Goal: Task Accomplishment & Management: Complete application form

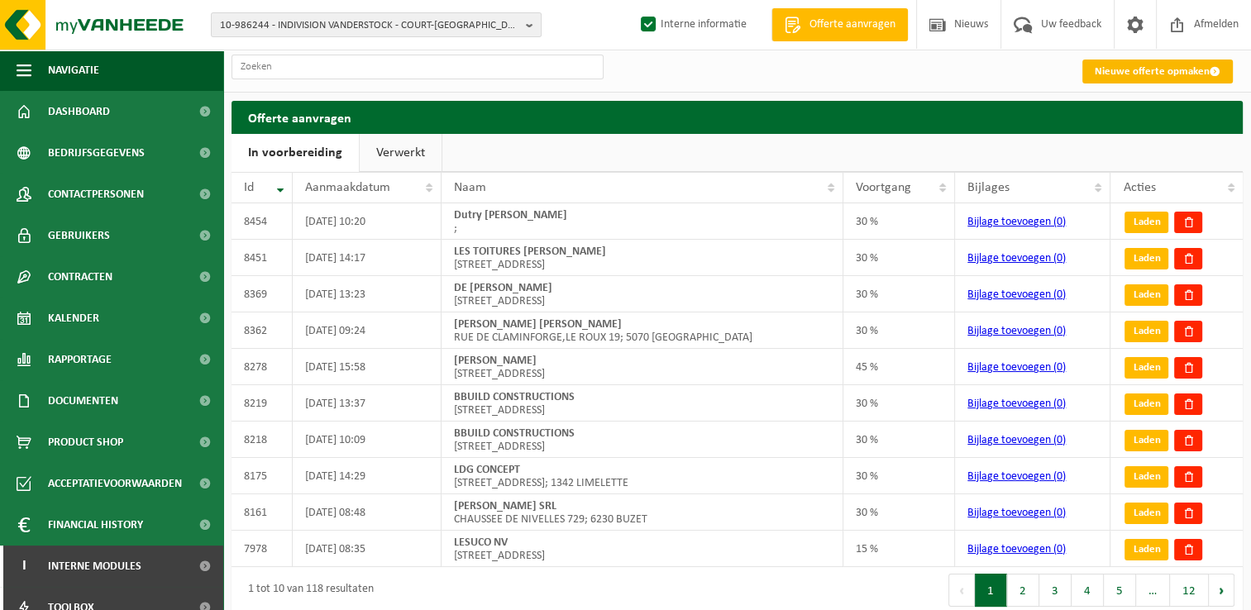
click at [1134, 69] on link "Nieuwe offerte opmaken" at bounding box center [1157, 72] width 150 height 24
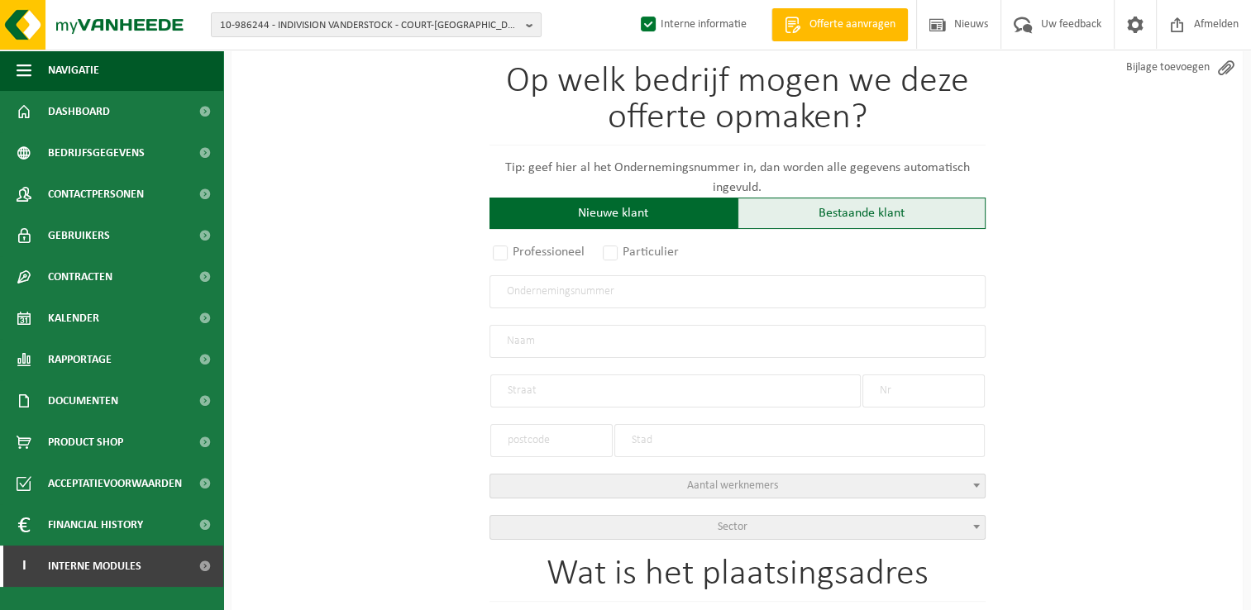
scroll to position [165, 0]
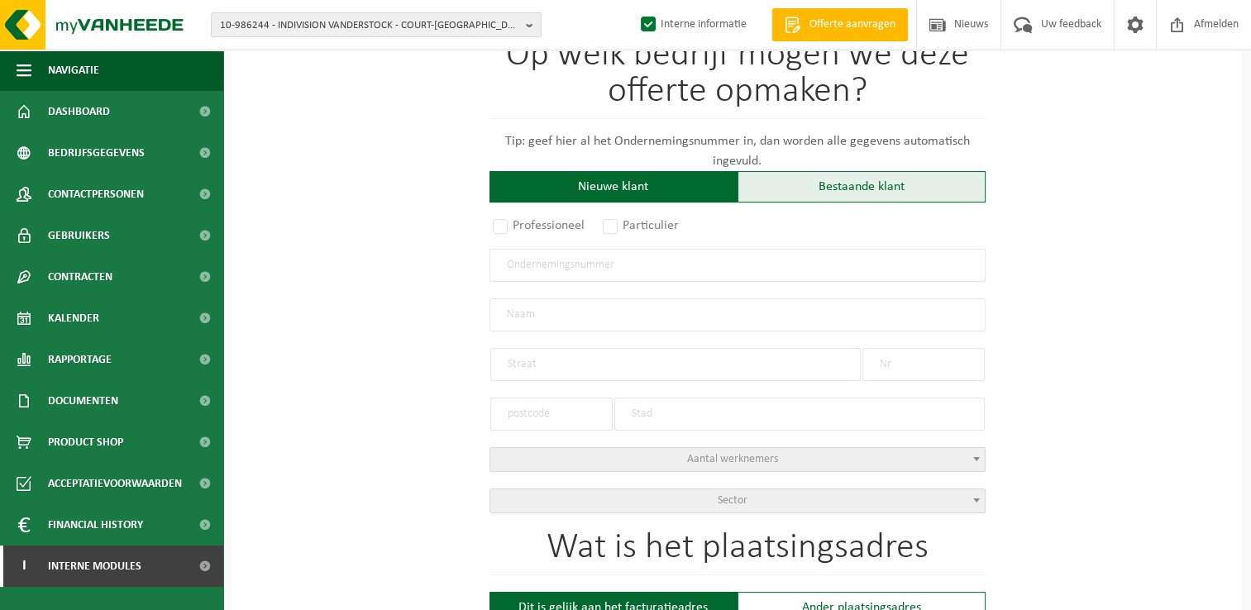
click at [873, 184] on div "Bestaande klant" at bounding box center [862, 186] width 248 height 31
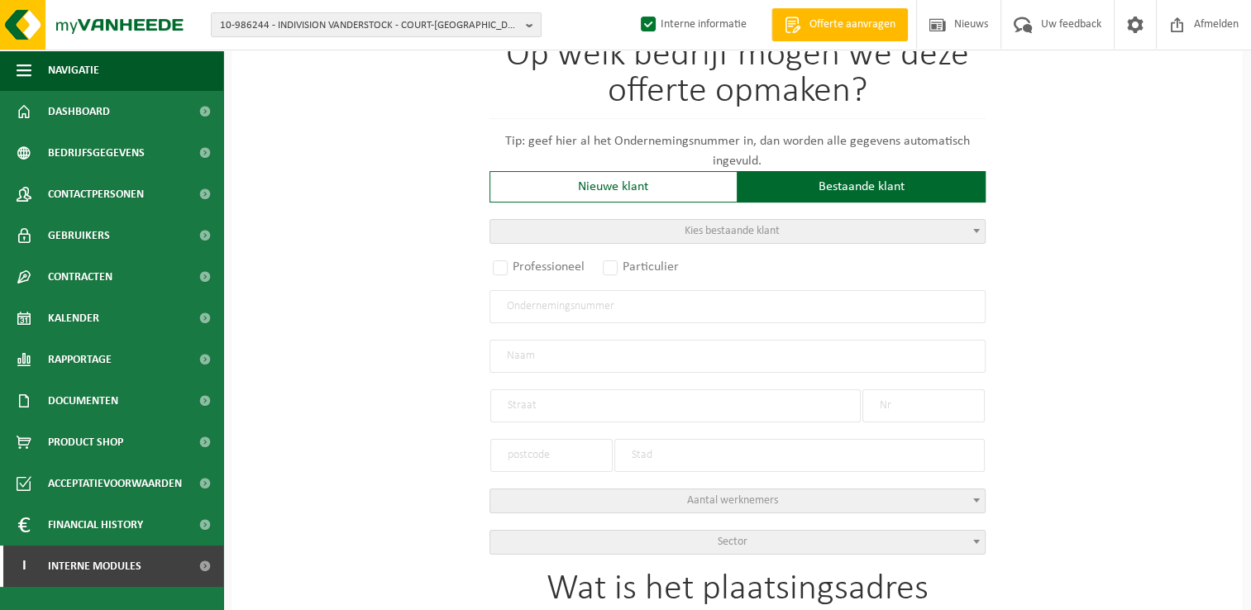
click at [643, 232] on span "Kies bestaande klant" at bounding box center [737, 231] width 494 height 23
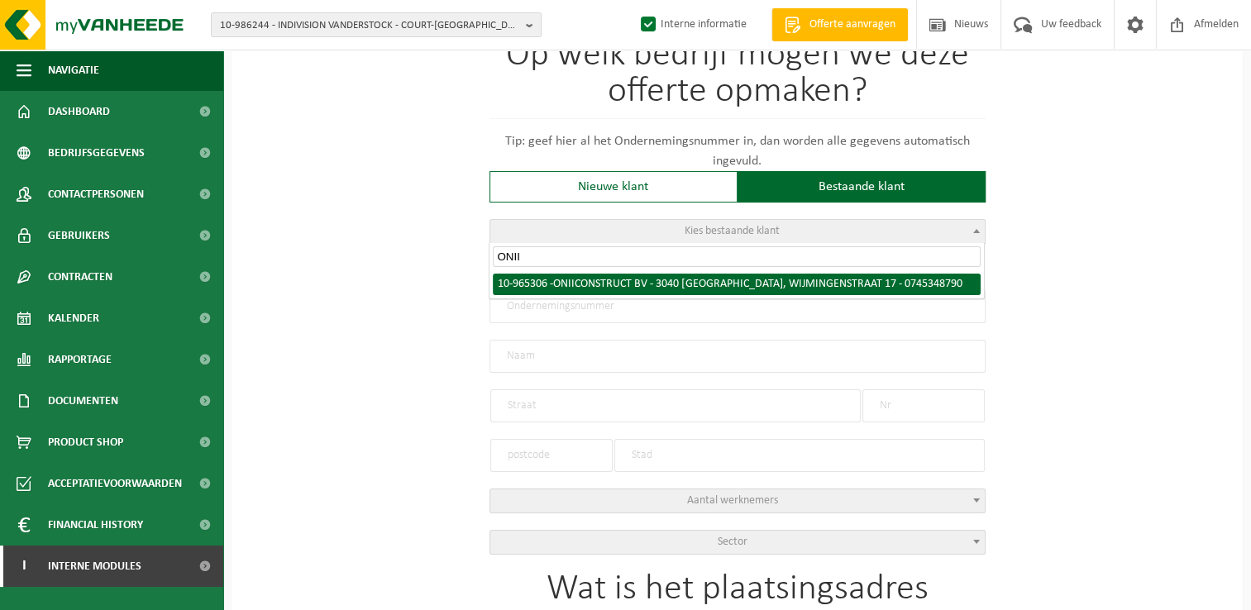
type input "ONII"
radio input "true"
type input "0745.348.790"
type input "ONII CONSTRUCT BV"
type input "WIJMINGENSTRAAT"
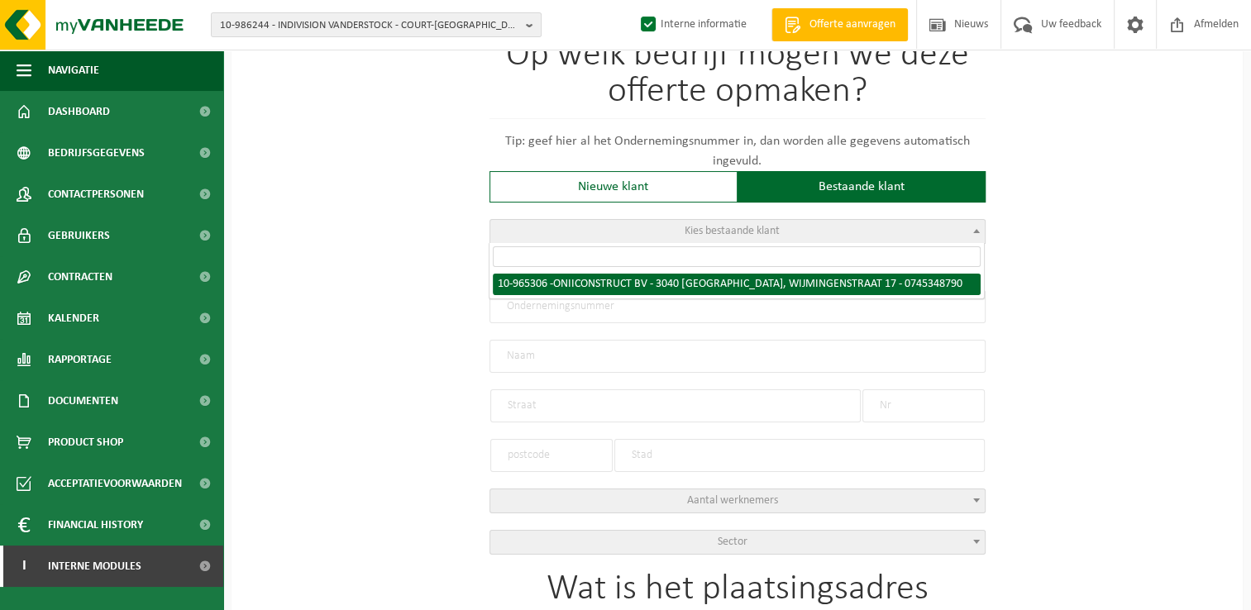
type input "17"
type input "3040"
type input "HULDENBERG"
type input "ONII CONSTRUCT BV"
type input "WIJMINGENSTRAAT"
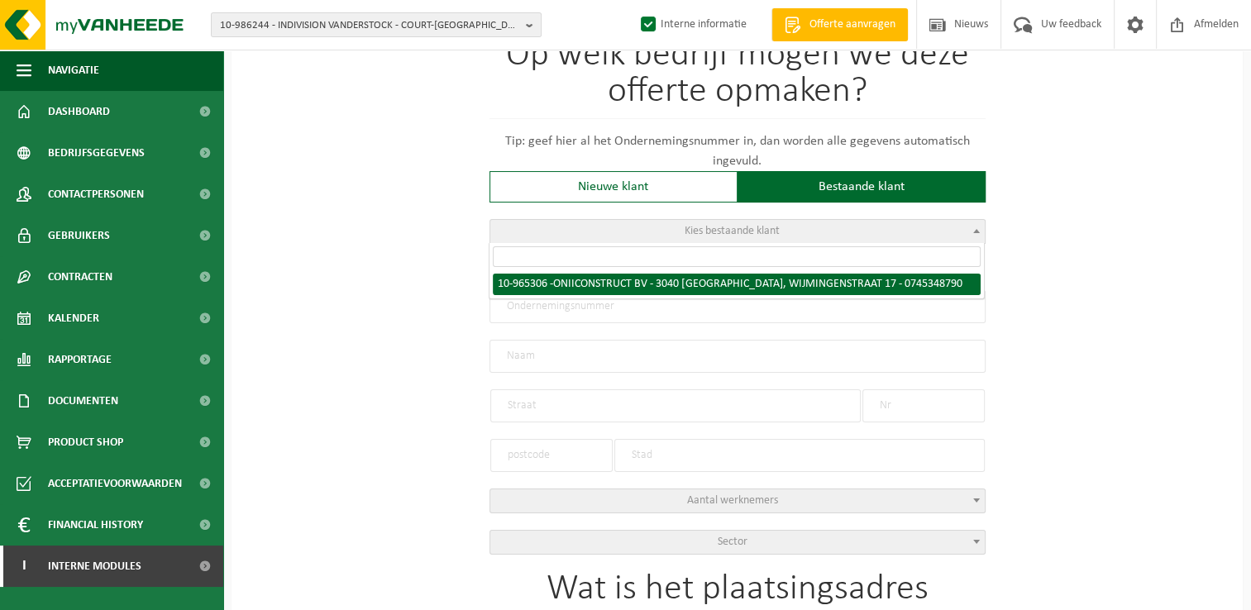
type input "17"
type input "3040"
type input "HULDENBERG"
select select "152239"
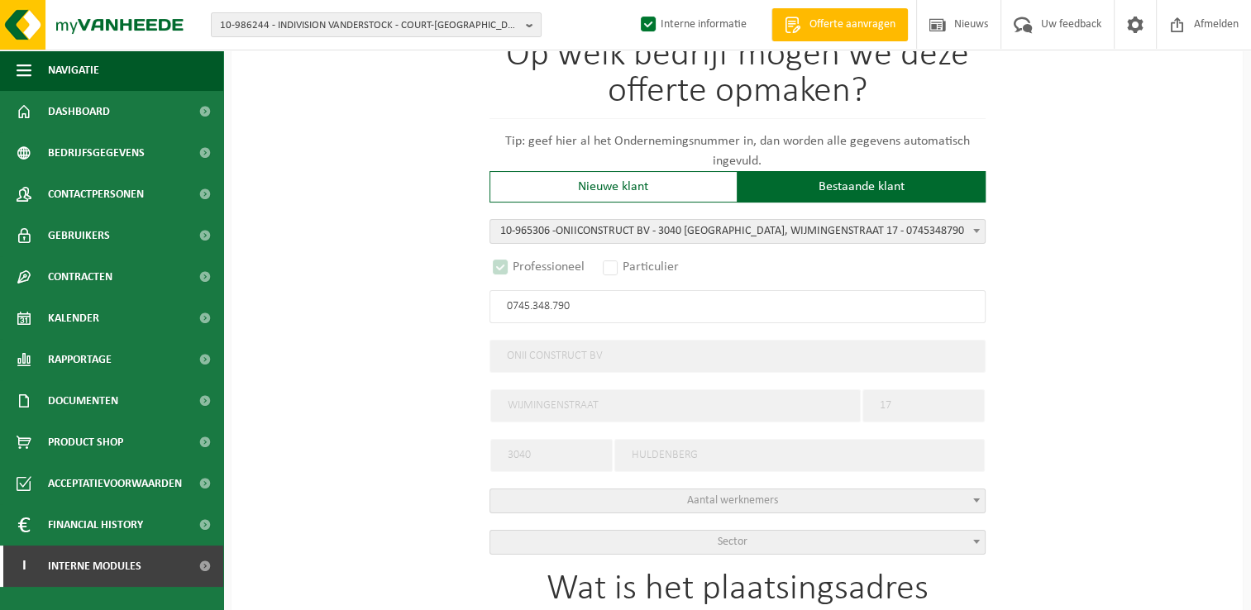
select select "D"
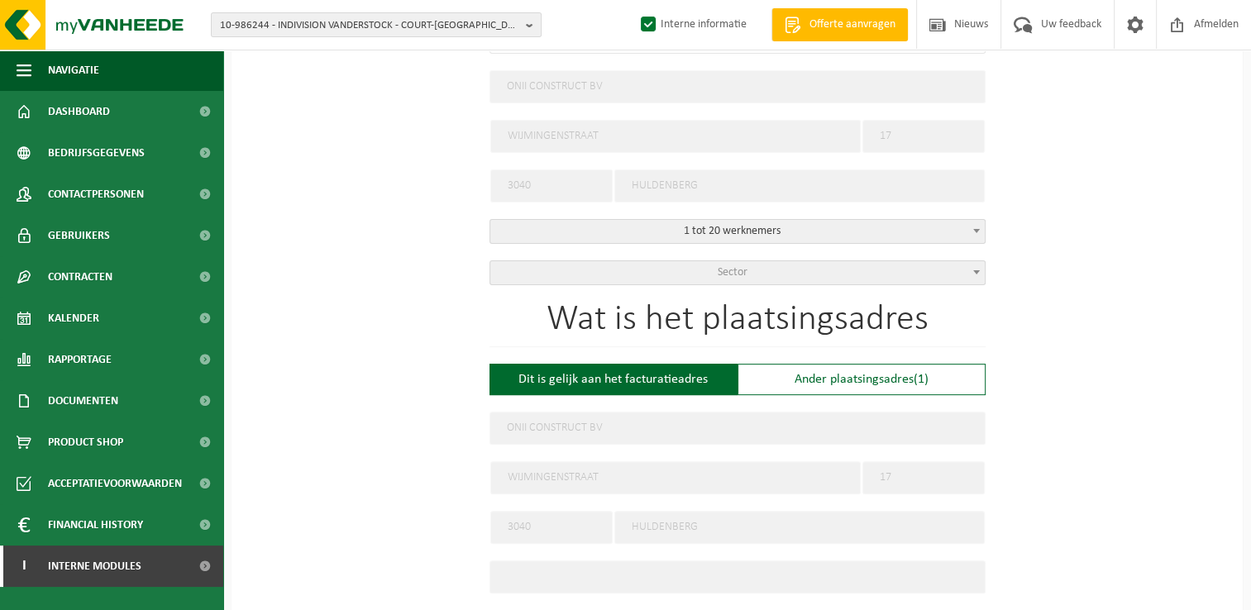
scroll to position [496, 0]
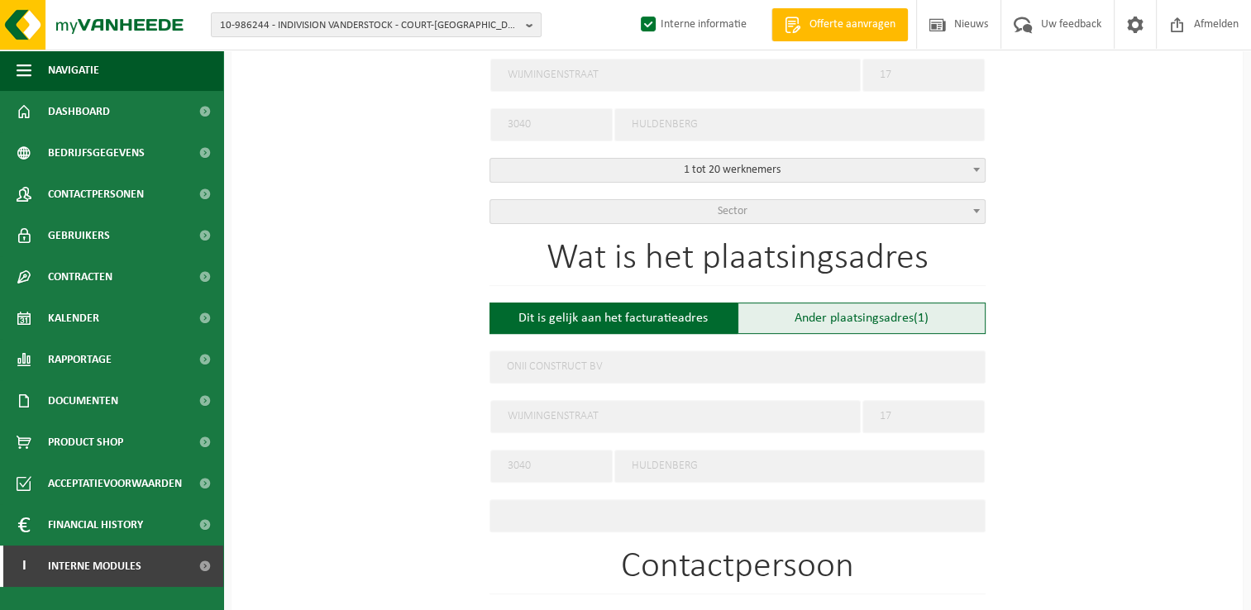
click at [880, 316] on div "Ander plaatsingsadres (1)" at bounding box center [862, 318] width 248 height 31
type input "Werf -"
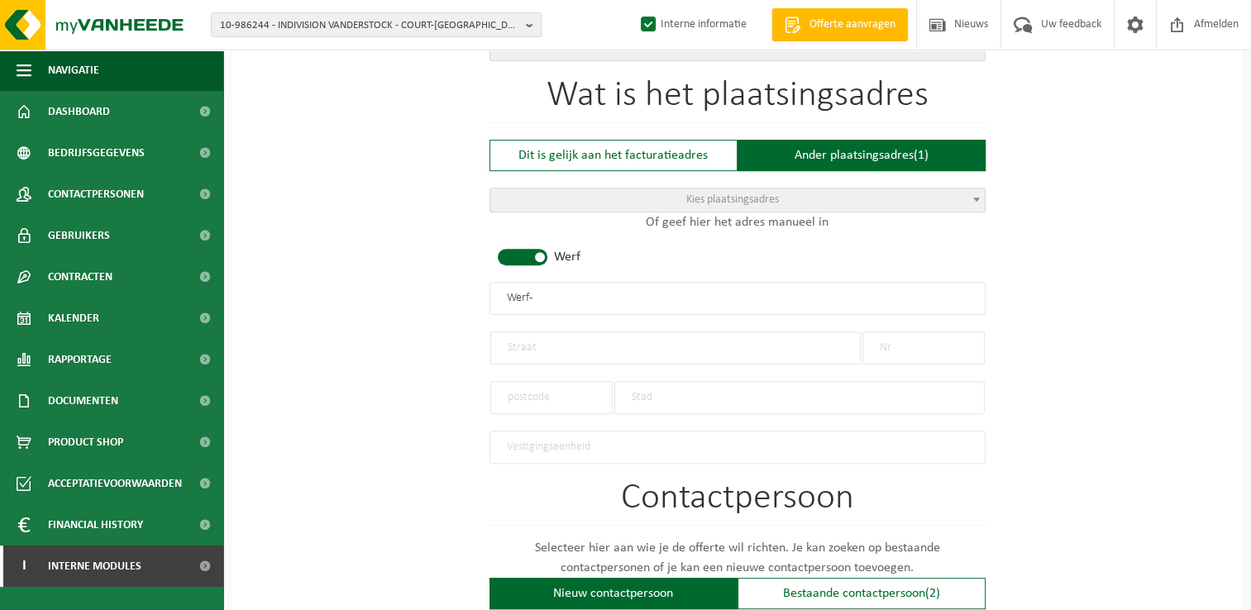
scroll to position [661, 0]
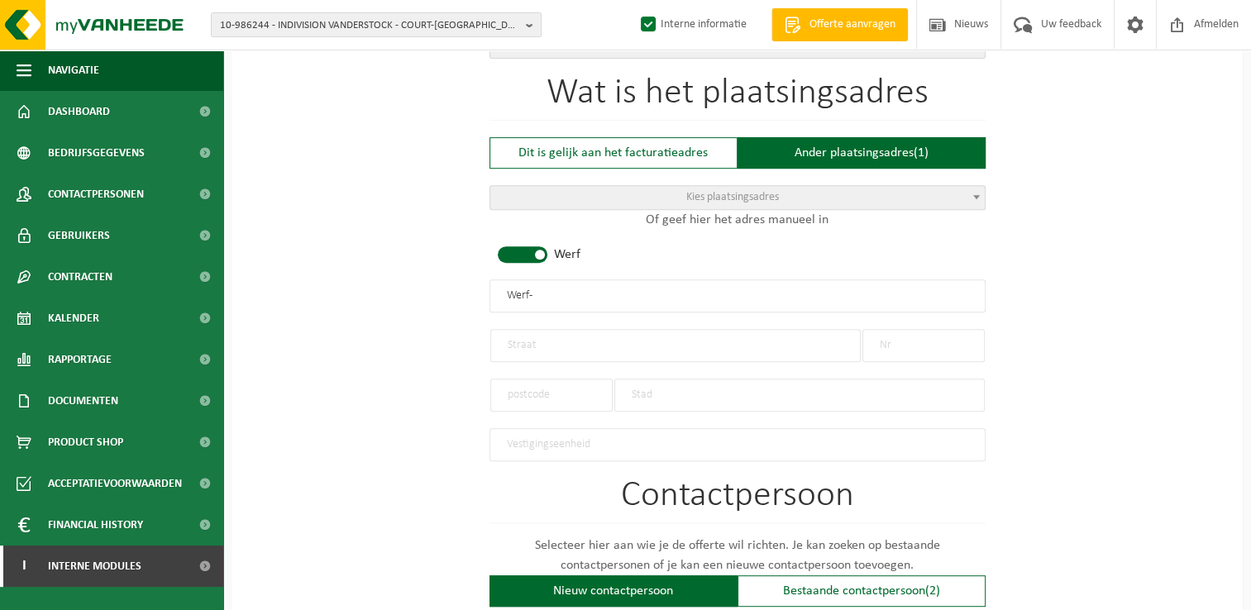
click at [560, 344] on input "text" at bounding box center [675, 345] width 370 height 33
type input "CHEMIN DE GILLY"
drag, startPoint x: 904, startPoint y: 341, endPoint x: 940, endPoint y: 335, distance: 36.8
click at [904, 341] on input "text" at bounding box center [923, 345] width 122 height 33
type input "115A"
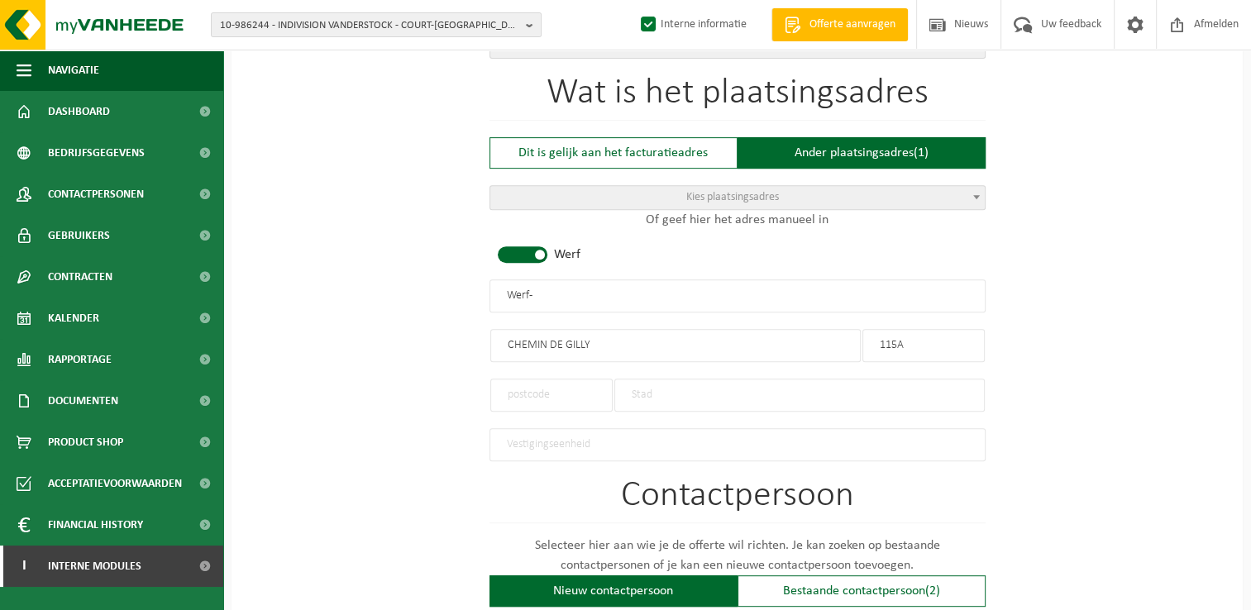
click at [535, 392] on input "text" at bounding box center [551, 395] width 122 height 33
click at [657, 394] on input "text" at bounding box center [799, 395] width 370 height 33
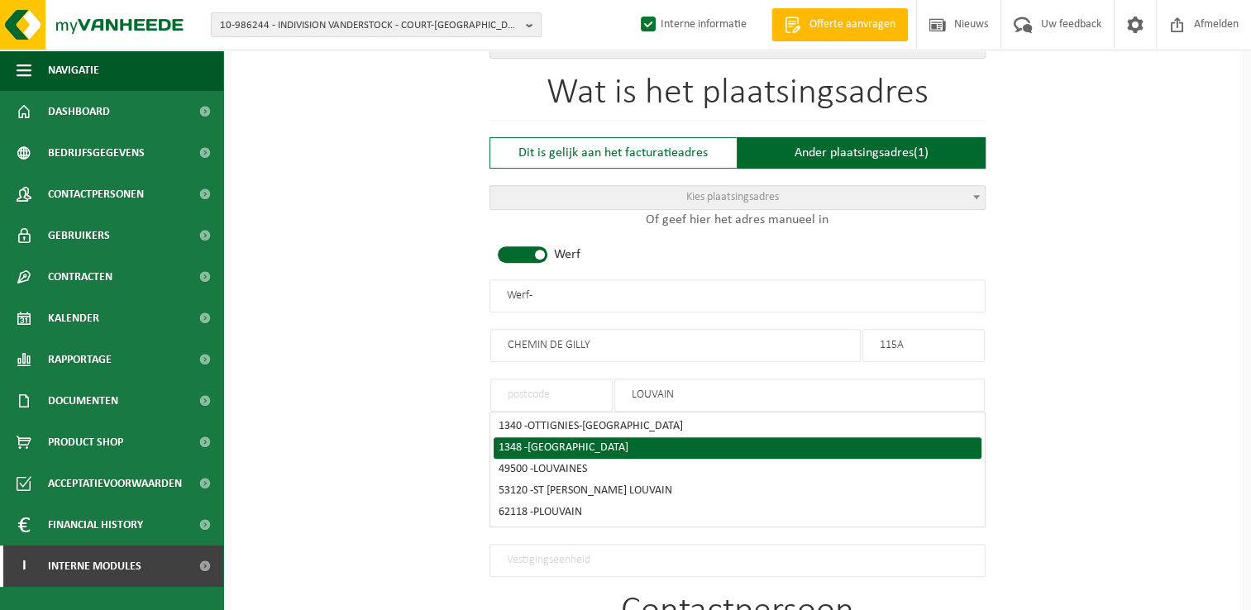
type input "LOUVAIN"
click at [622, 442] on span "LOUVAIN-LA-NEUVE" at bounding box center [578, 448] width 101 height 12
type input "1348"
type input "LOUVAIN-LA-NEUVE"
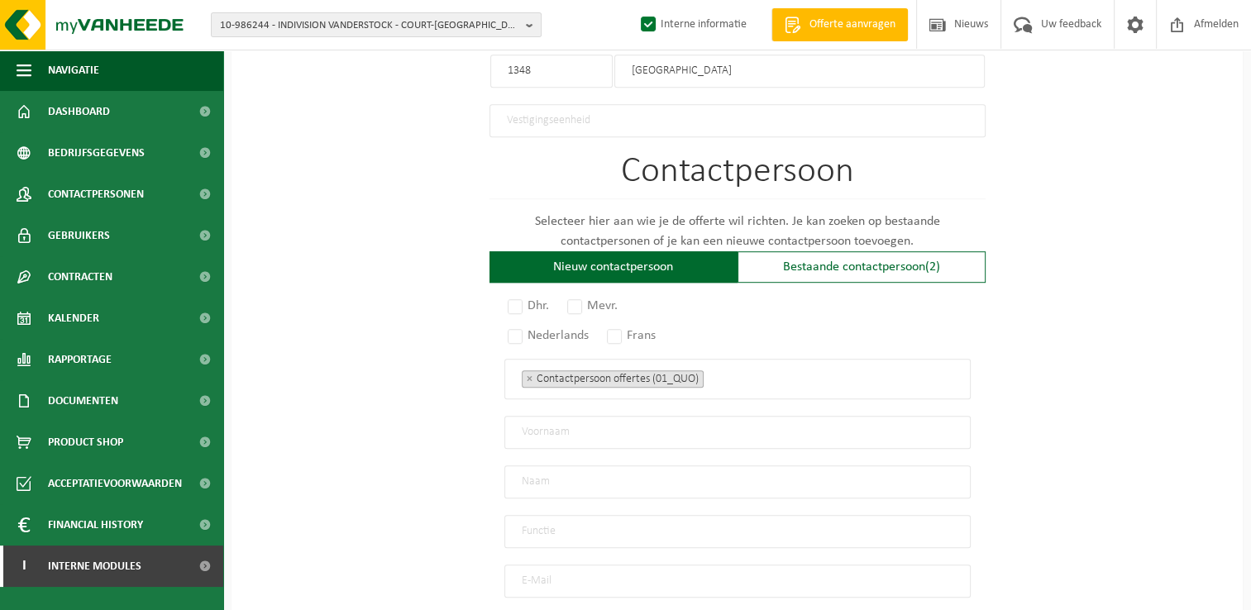
scroll to position [992, 0]
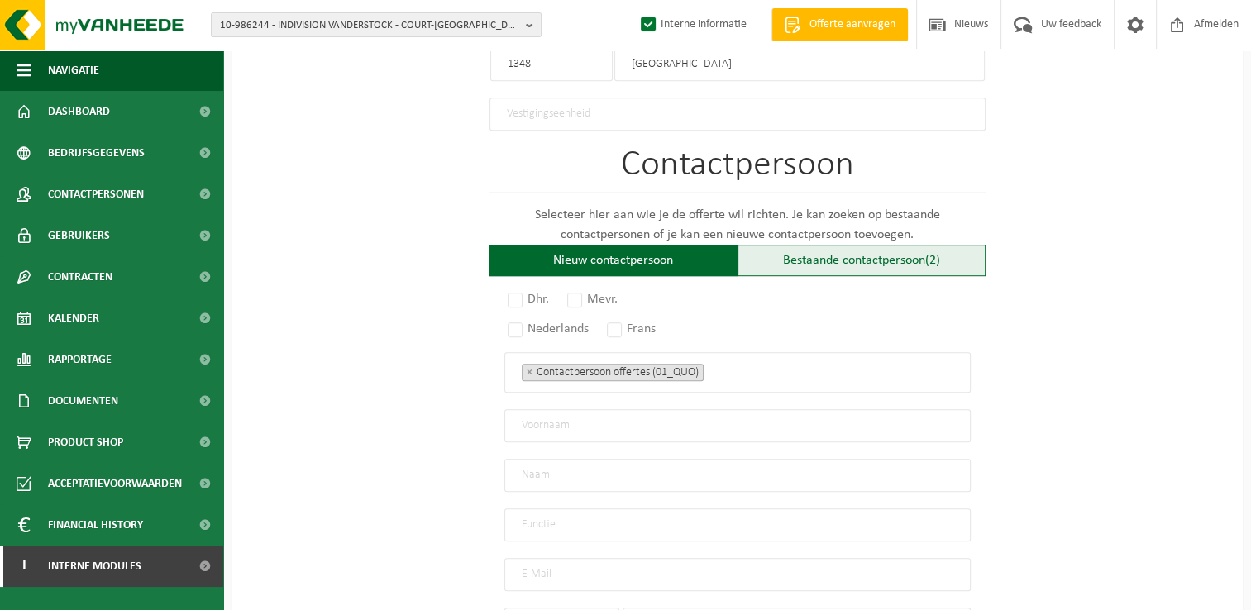
click at [883, 246] on div "Bestaande contactpersoon (2)" at bounding box center [862, 260] width 248 height 31
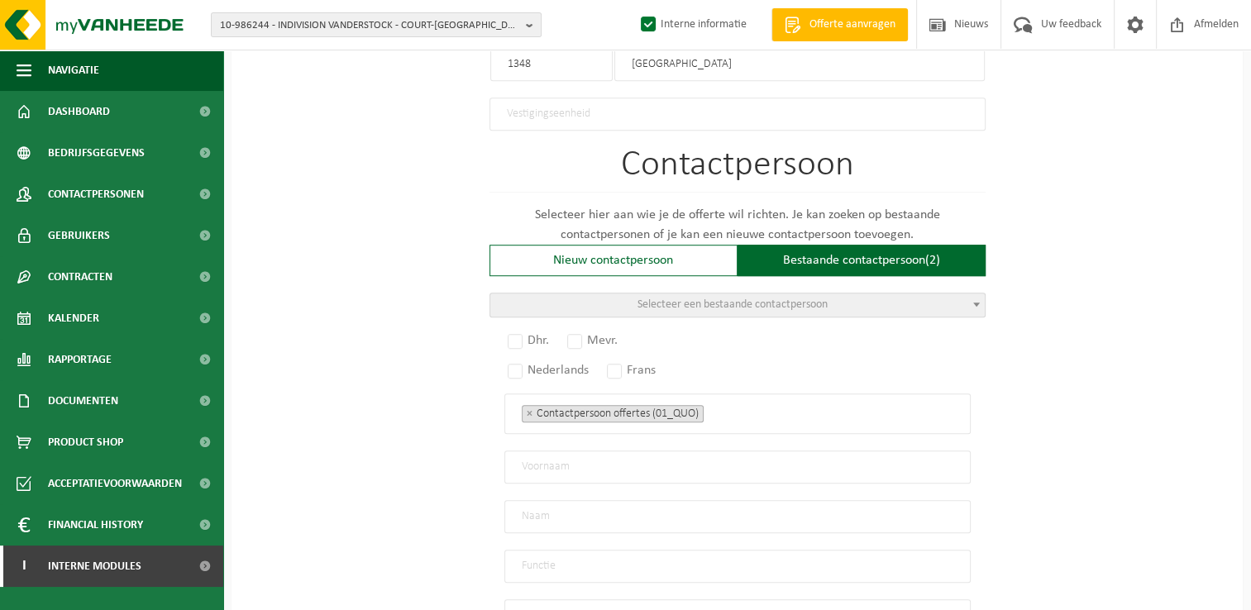
click at [721, 298] on span "Selecteer een bestaande contactpersoon" at bounding box center [732, 304] width 190 height 12
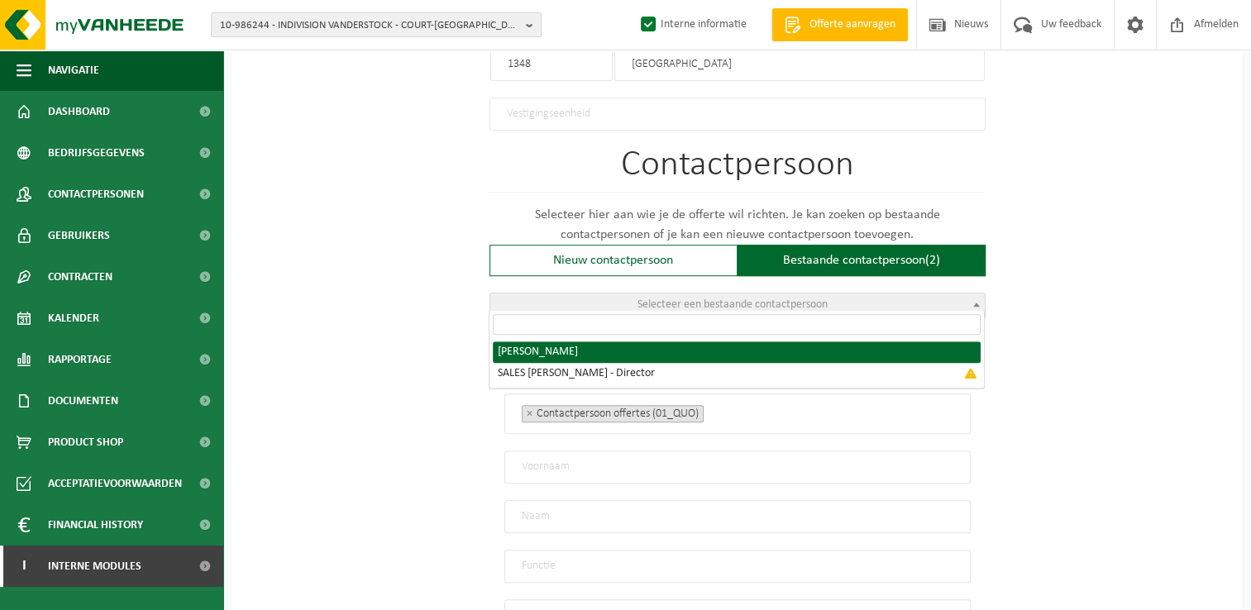
radio input "true"
select select "{"code":"10-965307","firstname":"HENRIQUE","surname":"MACIEL","gender":"Unknown…"
type input "HENRIQUE"
type input "MACIEL"
type input "oniiconstruct@gmail.com"
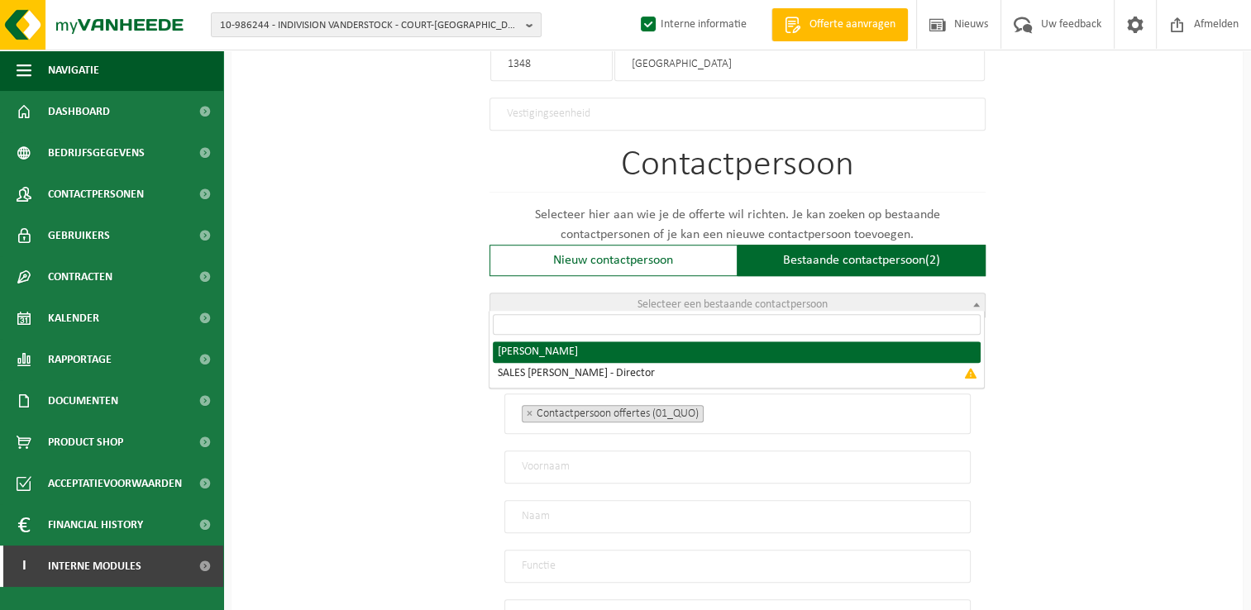
type input "+32"
type input "466/30 86 71"
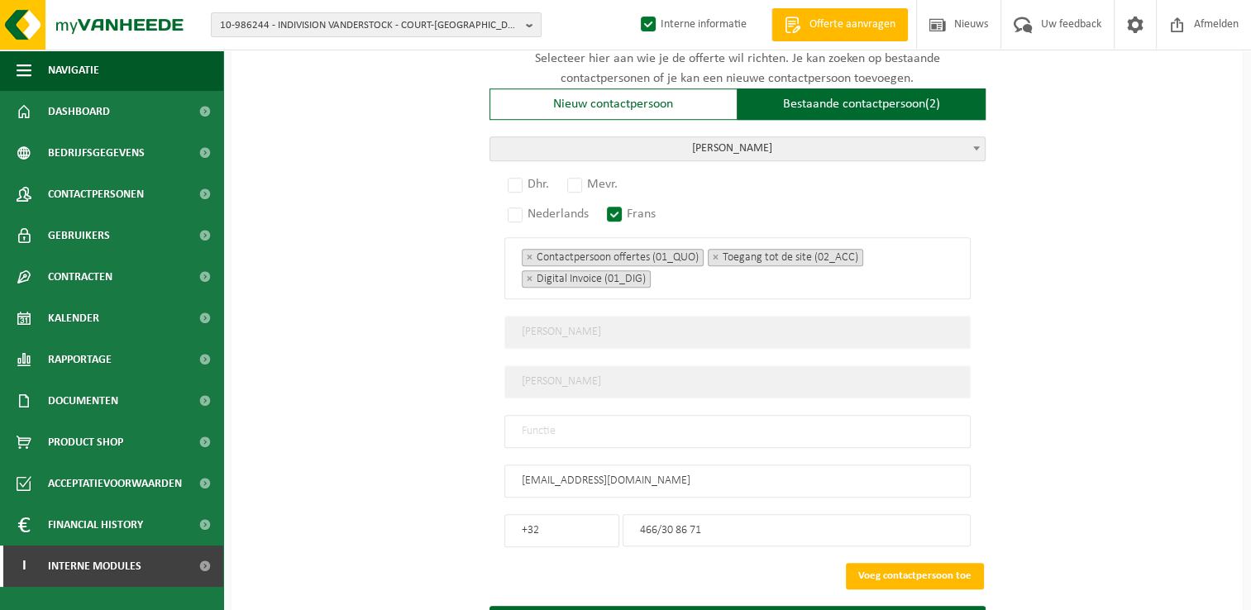
scroll to position [1158, 0]
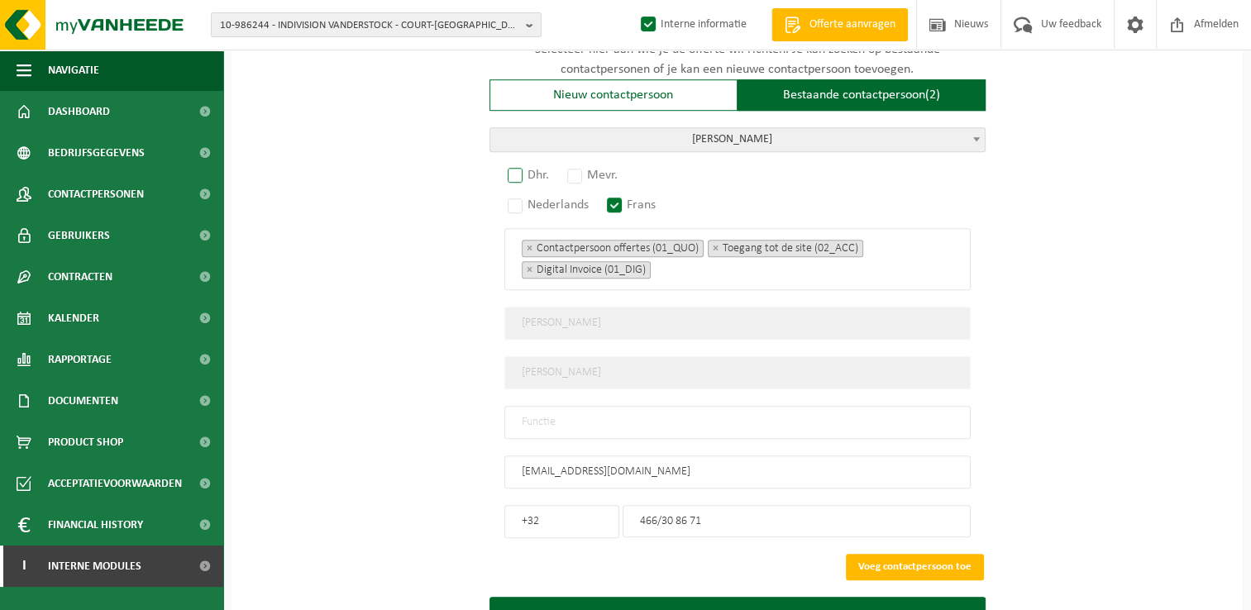
click at [512, 174] on label "Dhr." at bounding box center [529, 175] width 50 height 23
radio input "true"
click at [575, 421] on input "text" at bounding box center [737, 422] width 466 height 33
type input "Manager"
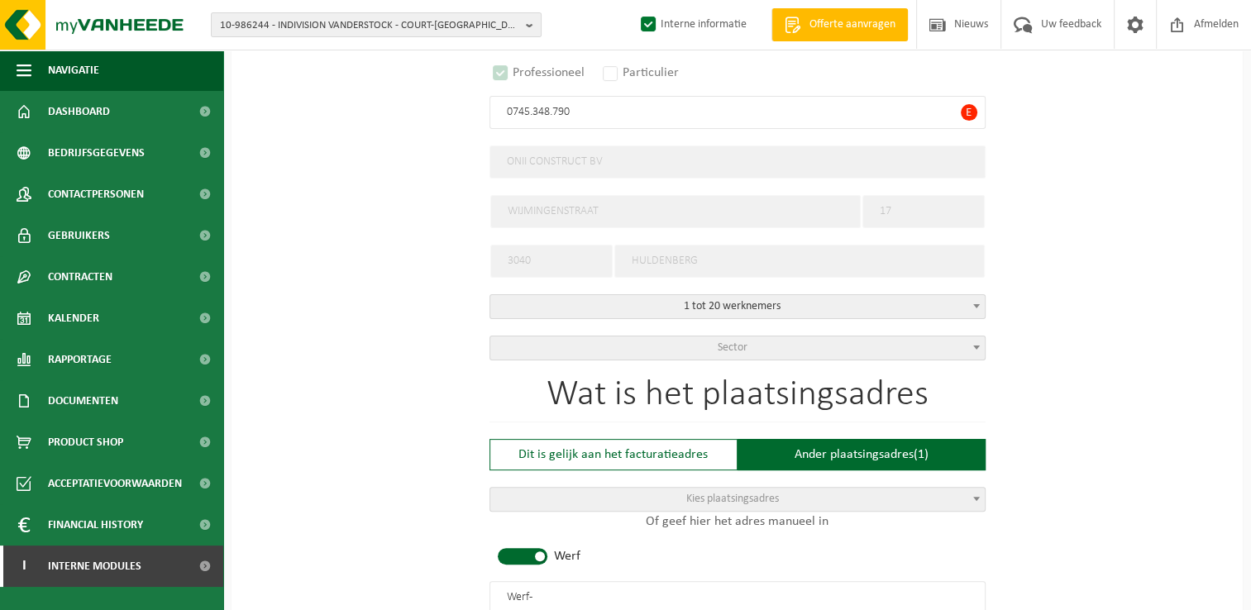
scroll to position [579, 0]
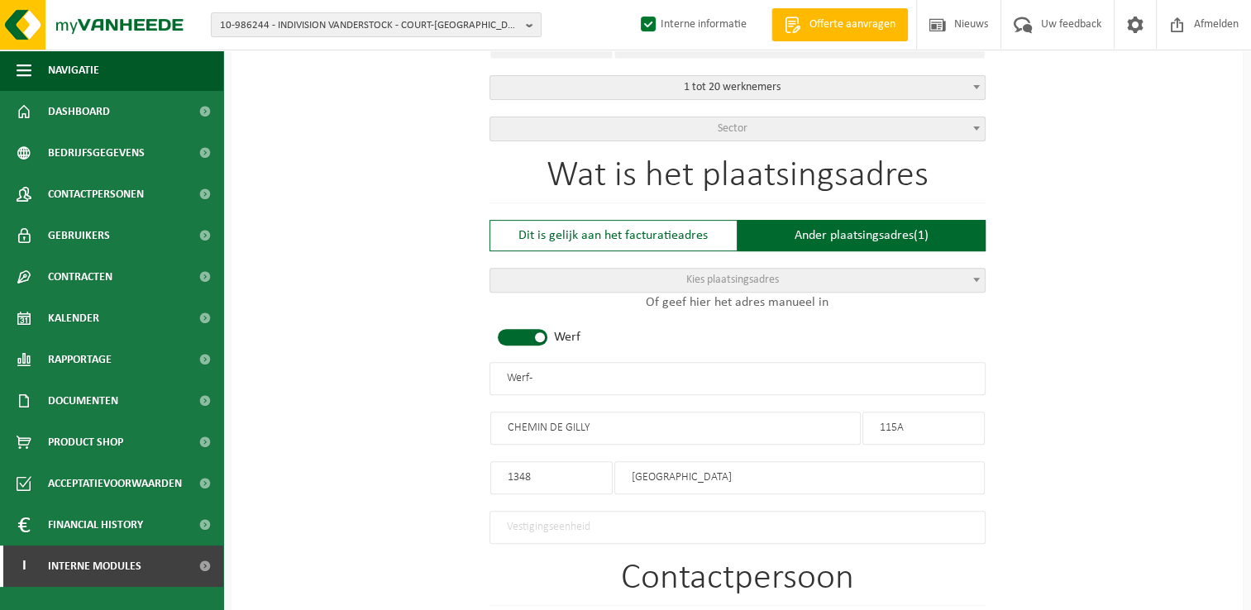
drag, startPoint x: 604, startPoint y: 365, endPoint x: 433, endPoint y: 382, distance: 172.0
click at [433, 382] on div "Op welk bedrijf mogen we deze offerte opmaken? Tip: geef hier al het Ondernemin…" at bounding box center [737, 413] width 1011 height 1695
click at [637, 375] on input "ONII CONSTRUCT - LOUVAIN-A-NEUVE" at bounding box center [737, 378] width 496 height 33
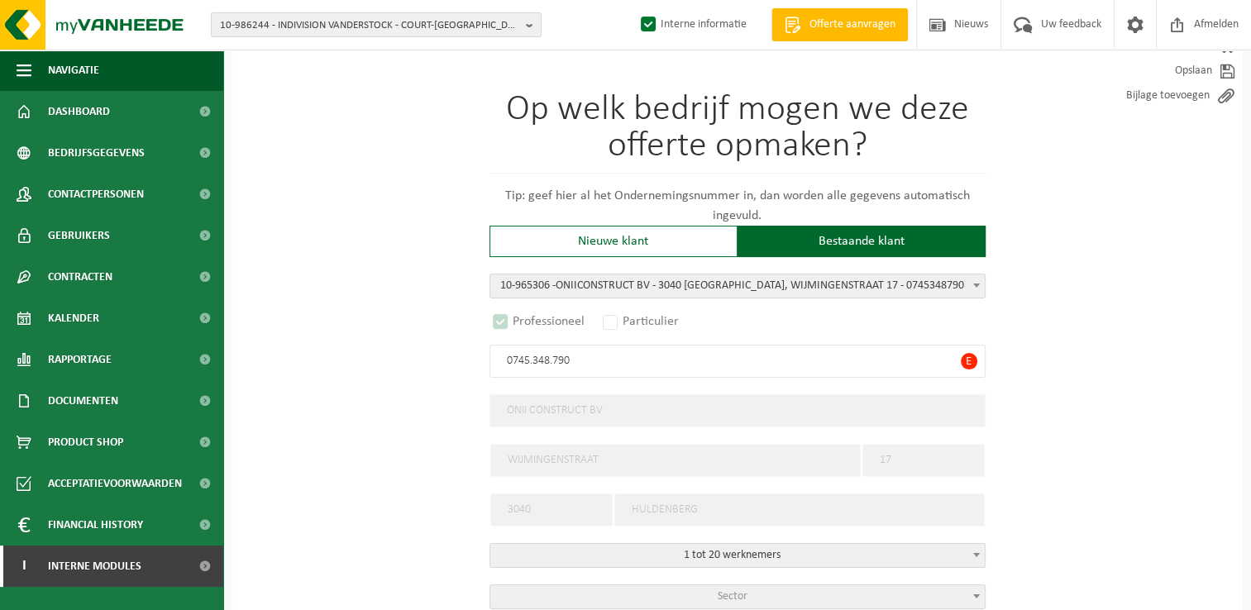
scroll to position [83, 0]
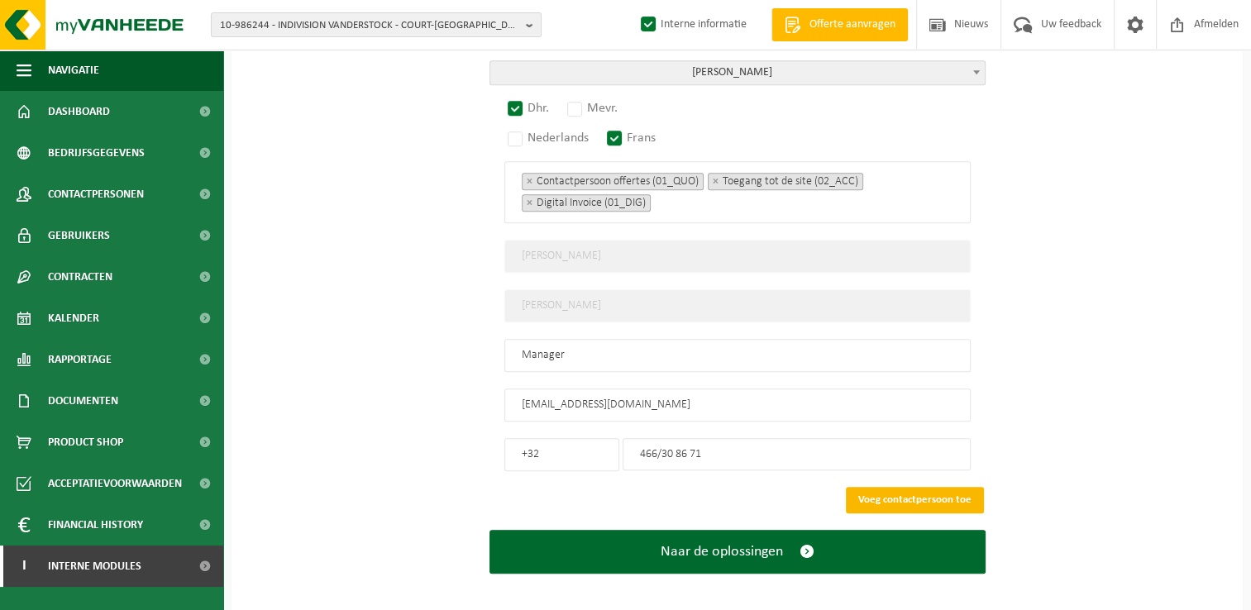
type input "ONII CONSTRUCT - [GEOGRAPHIC_DATA]"
click at [906, 487] on button "Voeg contactpersoon toe" at bounding box center [915, 500] width 138 height 26
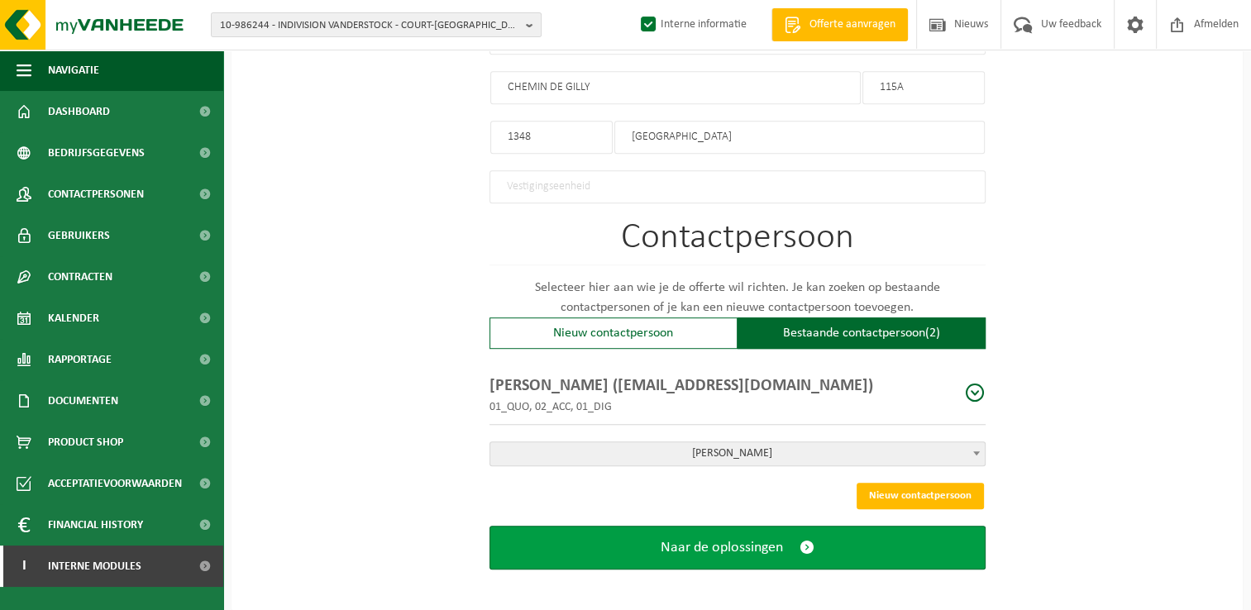
click at [738, 539] on span "Naar de oplossingen" at bounding box center [722, 547] width 122 height 17
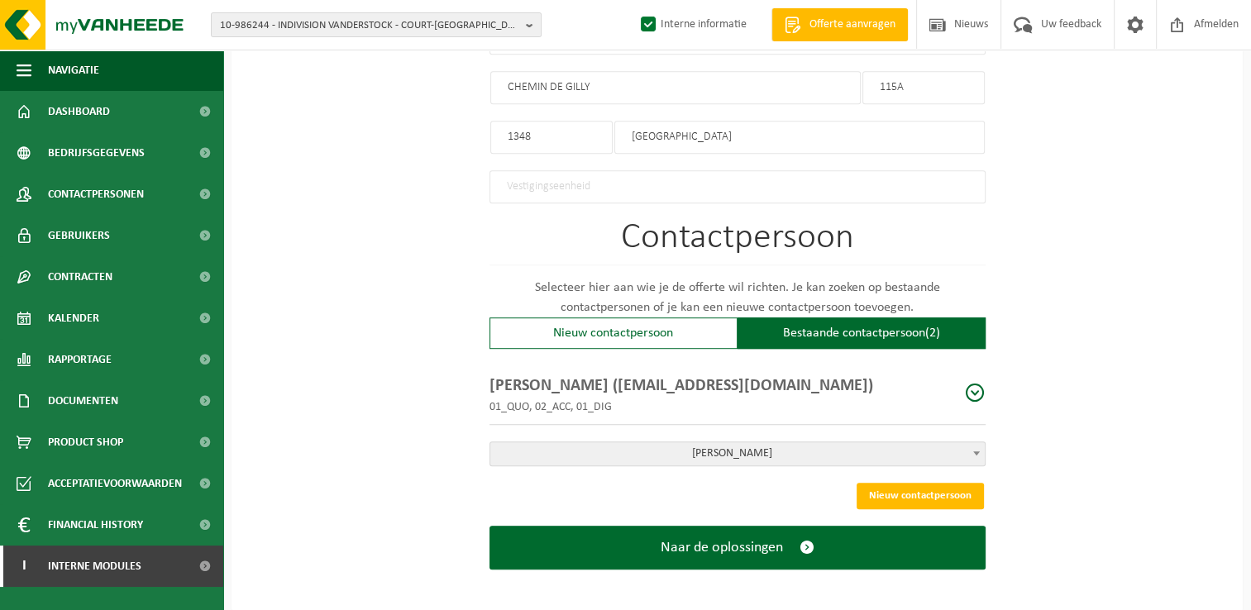
scroll to position [387, 0]
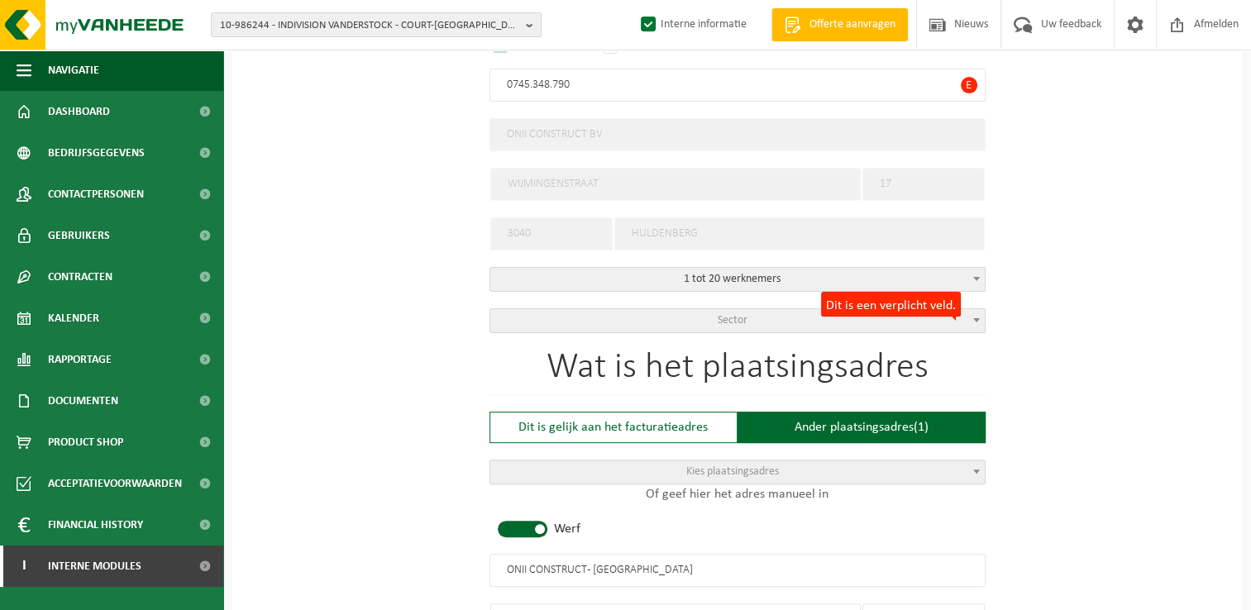
click at [838, 329] on span "Sector" at bounding box center [737, 320] width 496 height 25
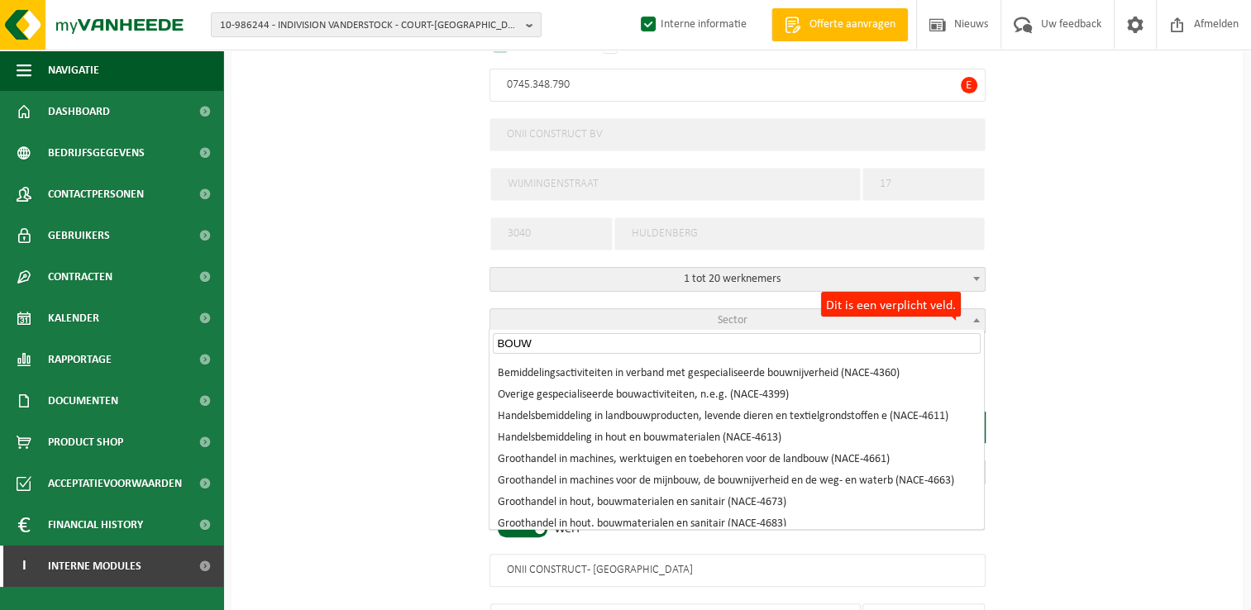
scroll to position [661, 0]
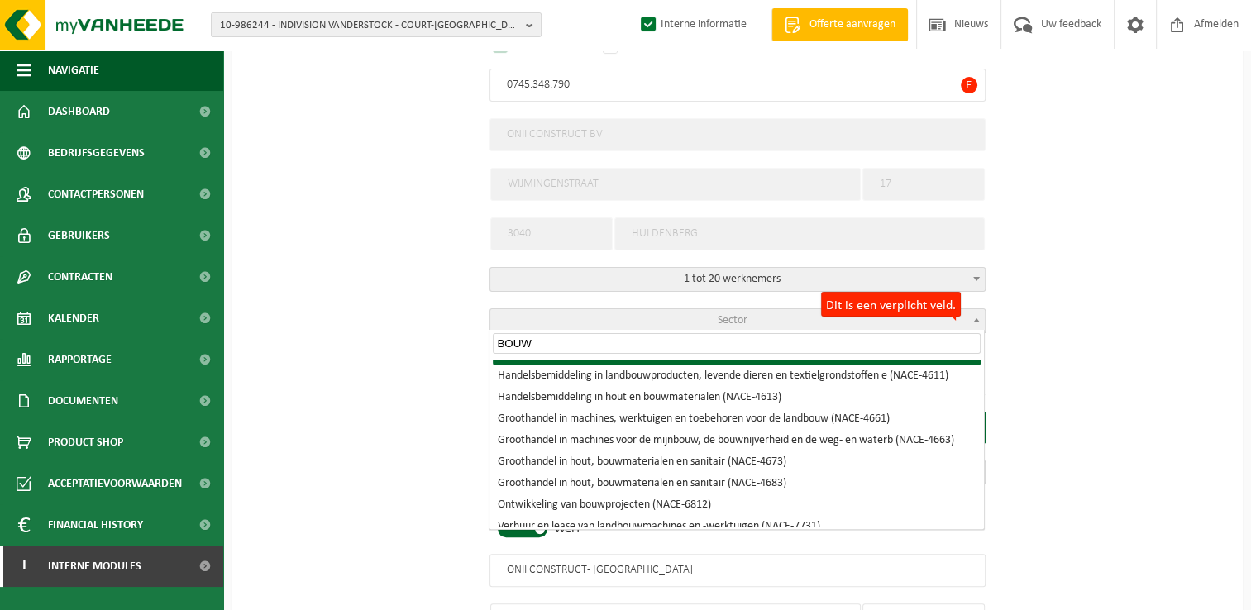
drag, startPoint x: 616, startPoint y: 346, endPoint x: 415, endPoint y: 342, distance: 201.0
click at [415, 342] on body "10-986244 - INDIVISION VANDERSTOCK - COURT-SAINT-ETIENNE 10-986244 - INDIVISION…" at bounding box center [625, 382] width 1251 height 1539
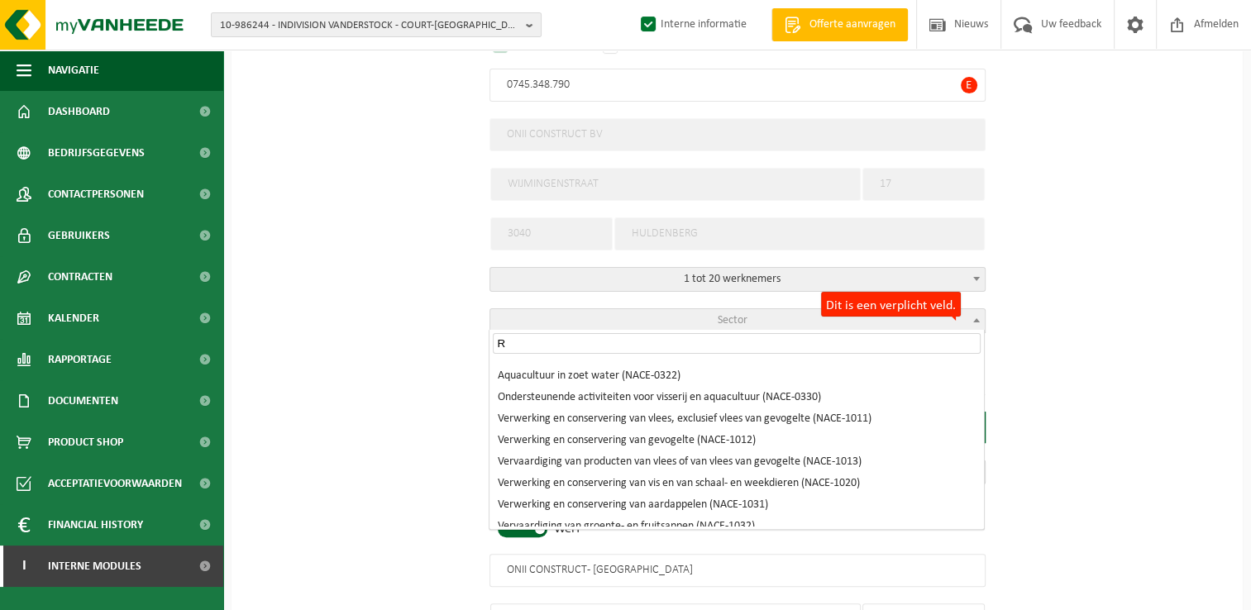
scroll to position [0, 0]
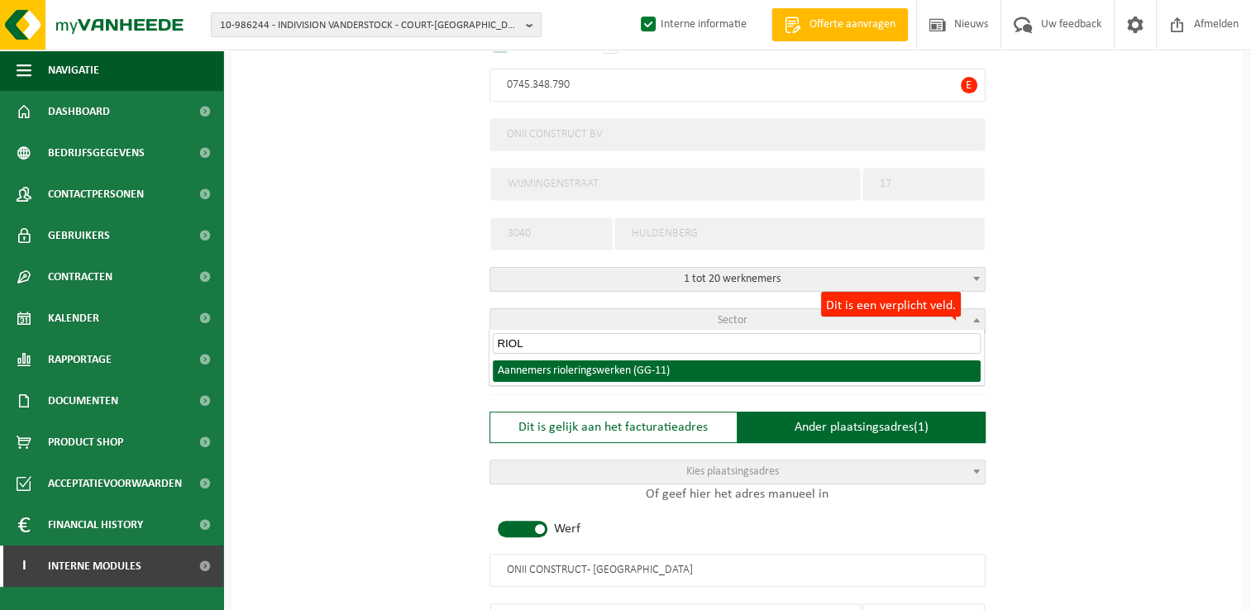
type input "RIOL"
select select "11"
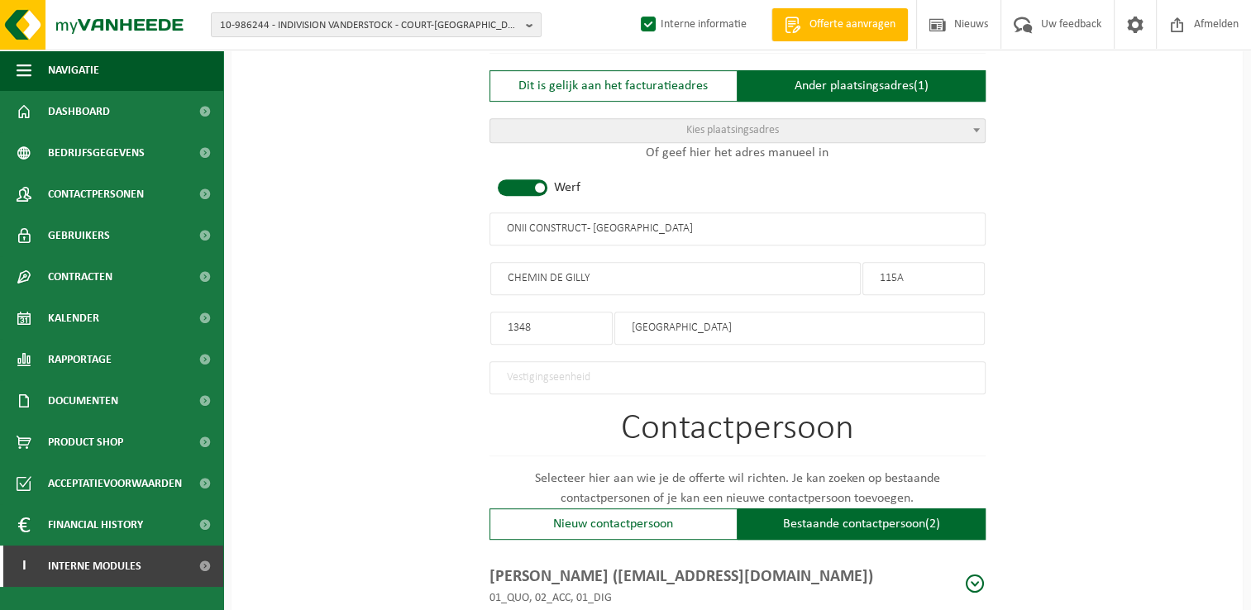
scroll to position [919, 0]
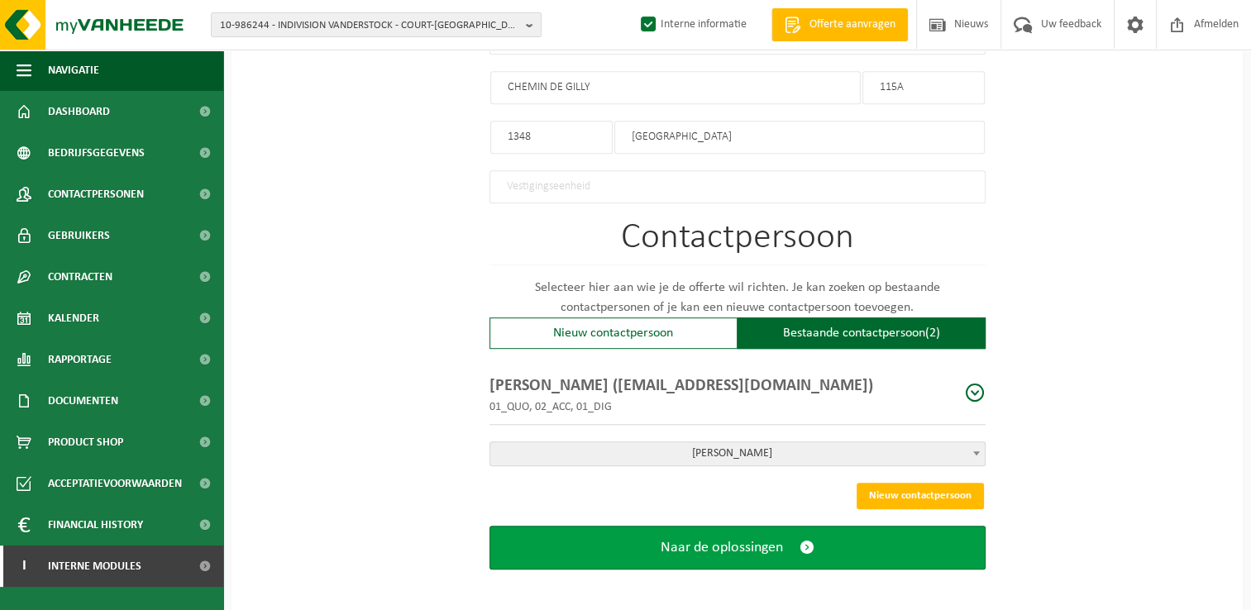
click at [843, 537] on button "Naar de oplossingen" at bounding box center [737, 548] width 496 height 44
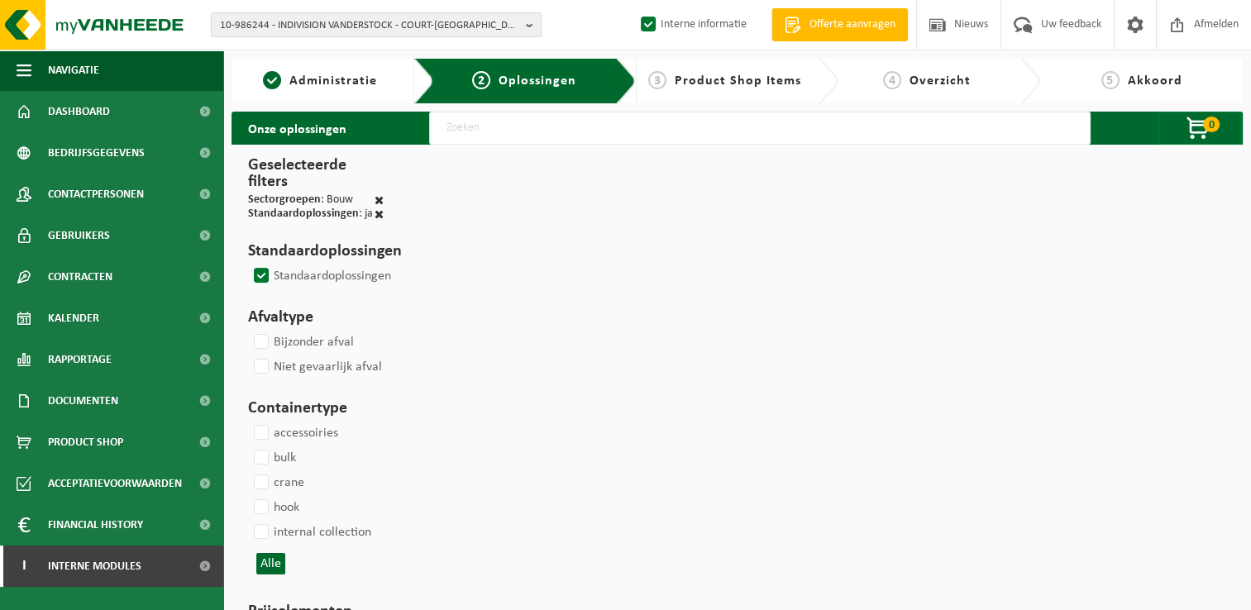
click at [480, 114] on input "text" at bounding box center [759, 128] width 661 height 33
type input "000291"
select select
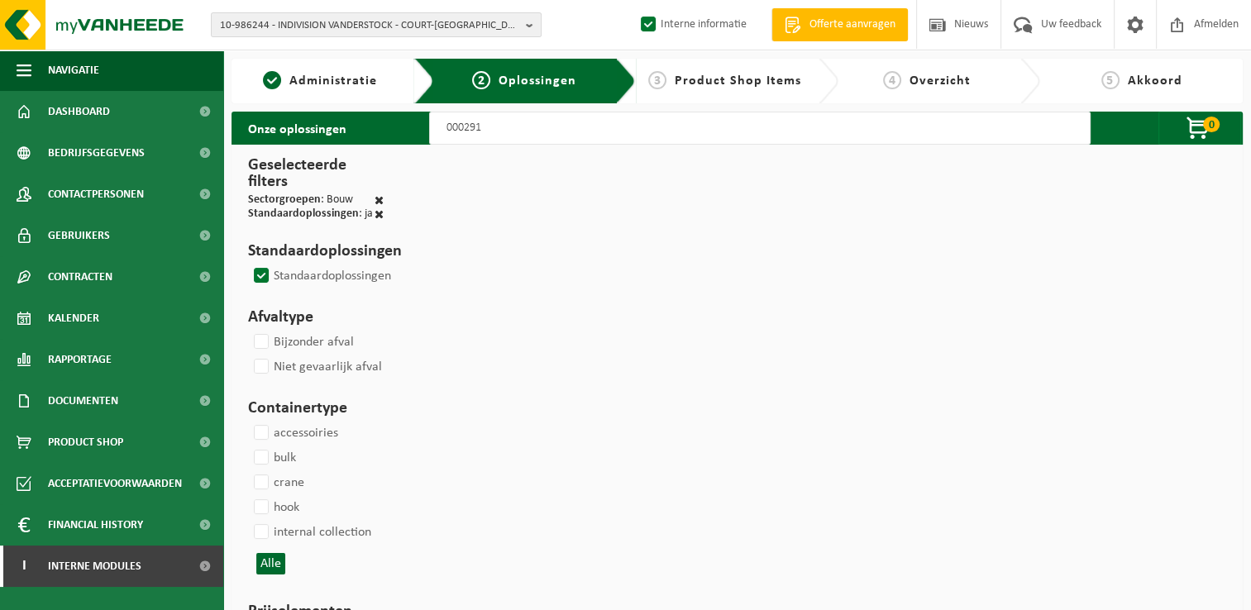
select select
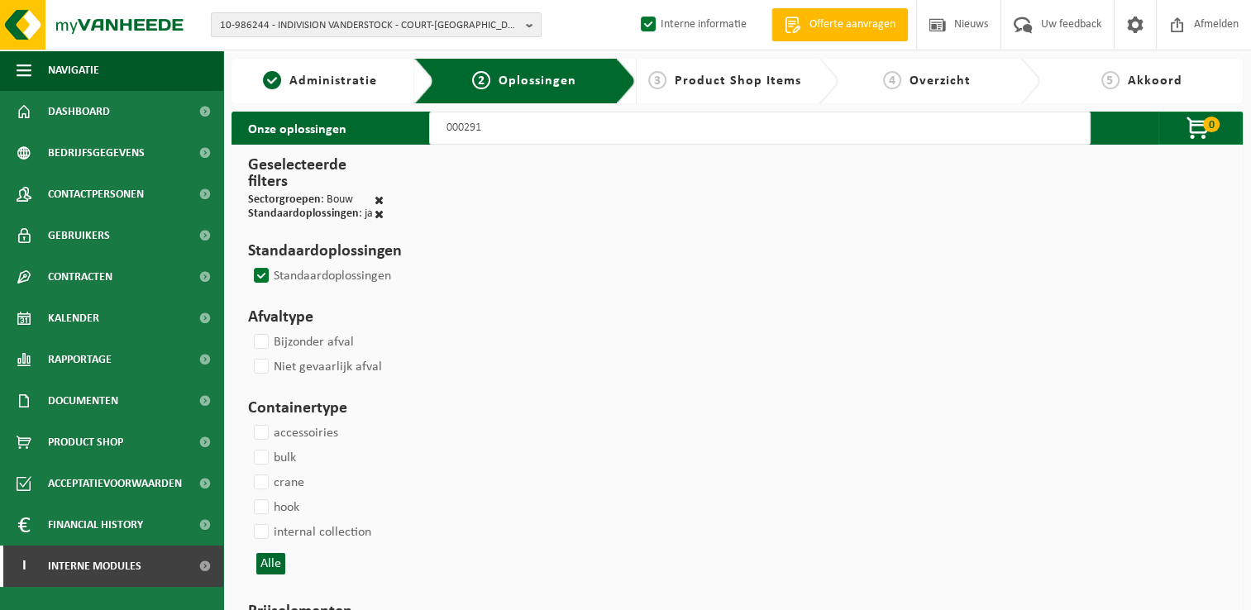
select select
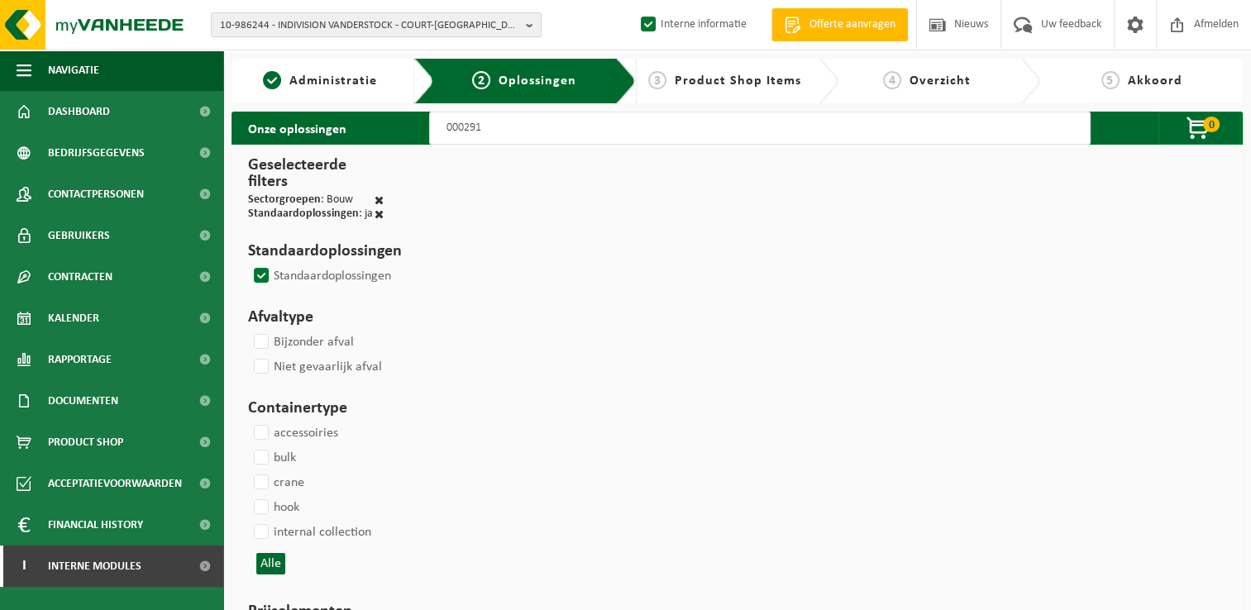
select select
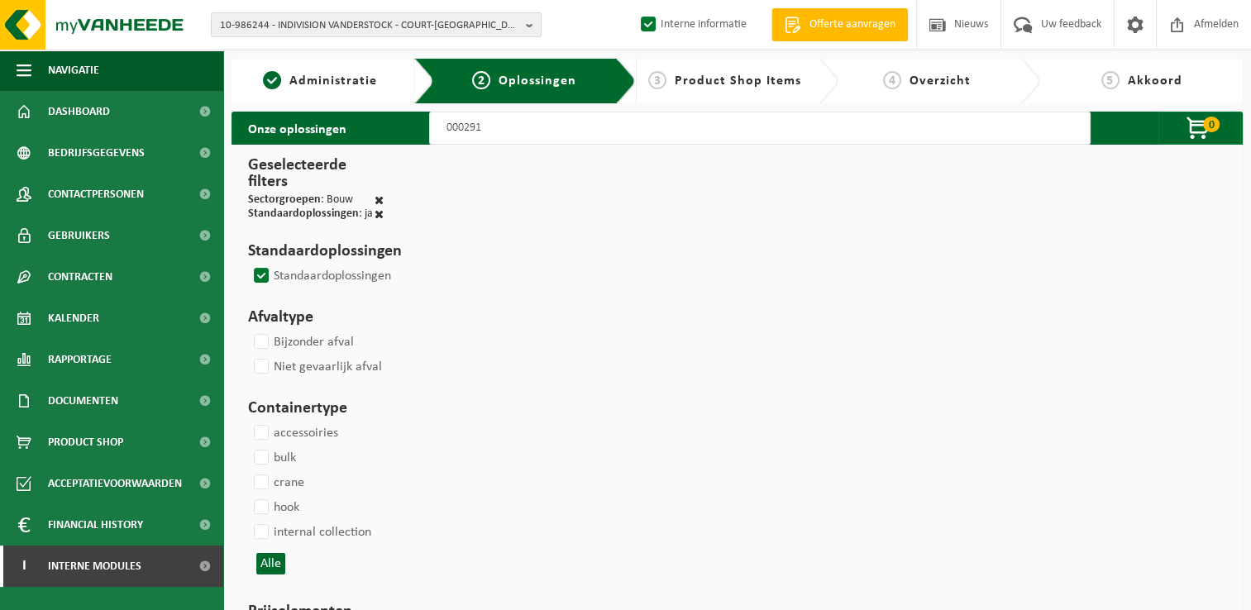
select select
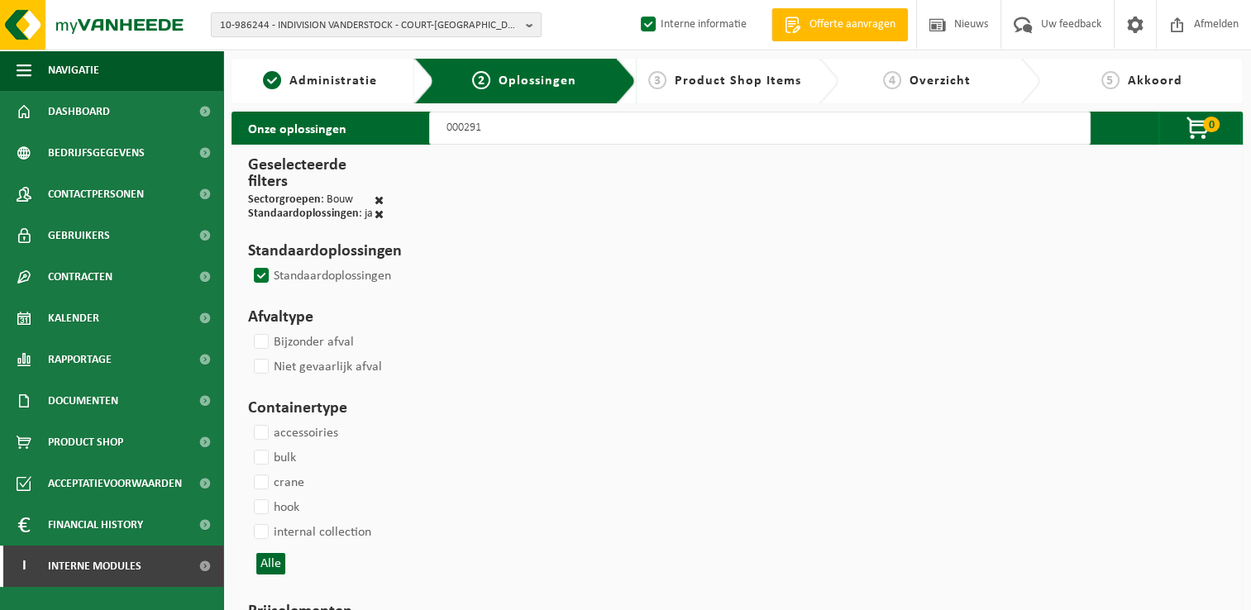
select select
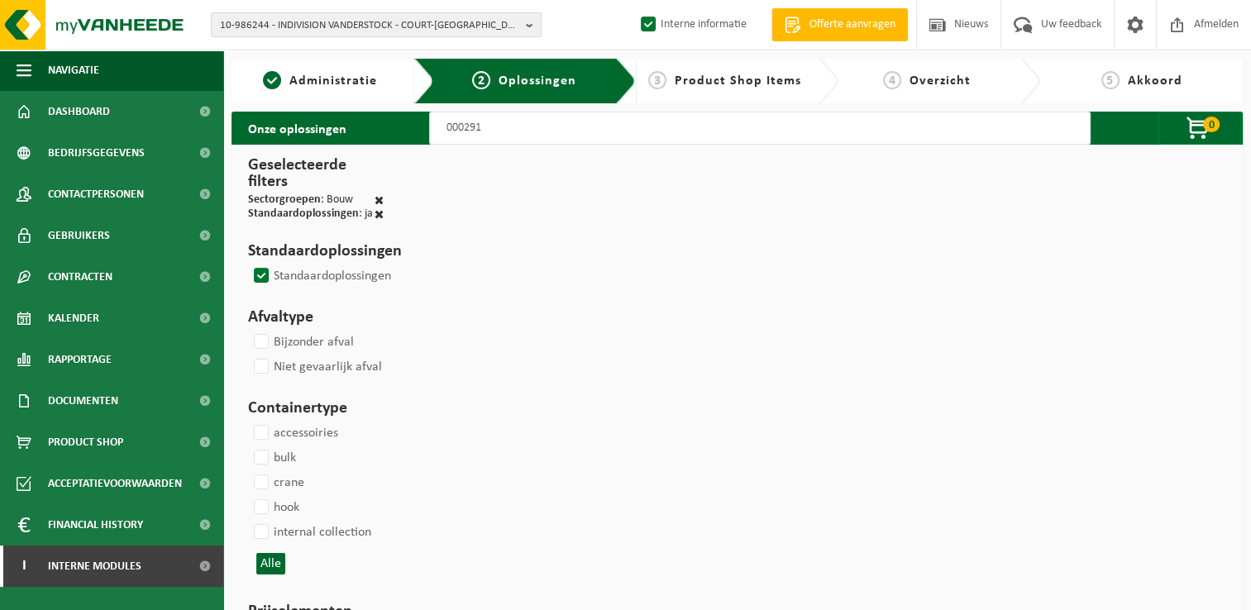
select select
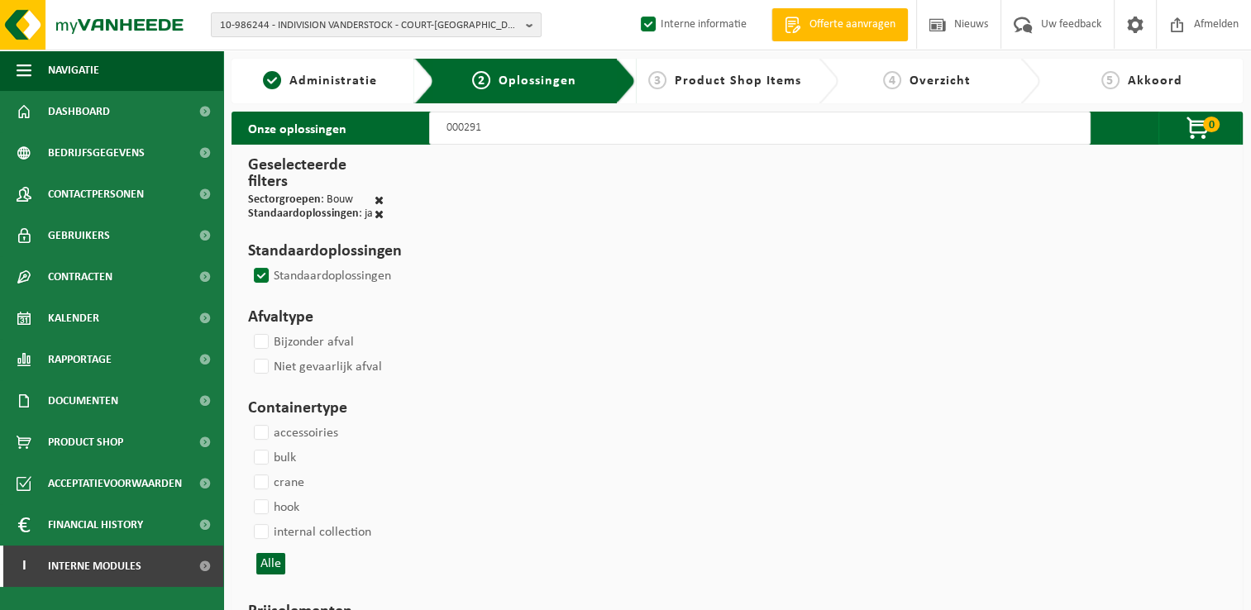
select select
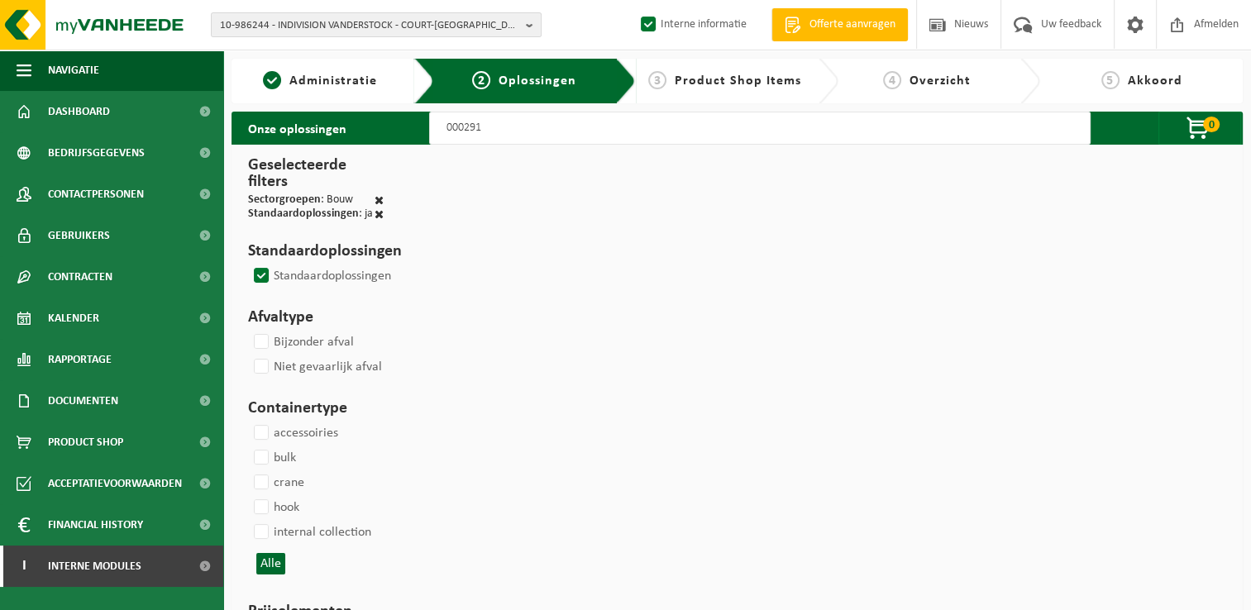
select select
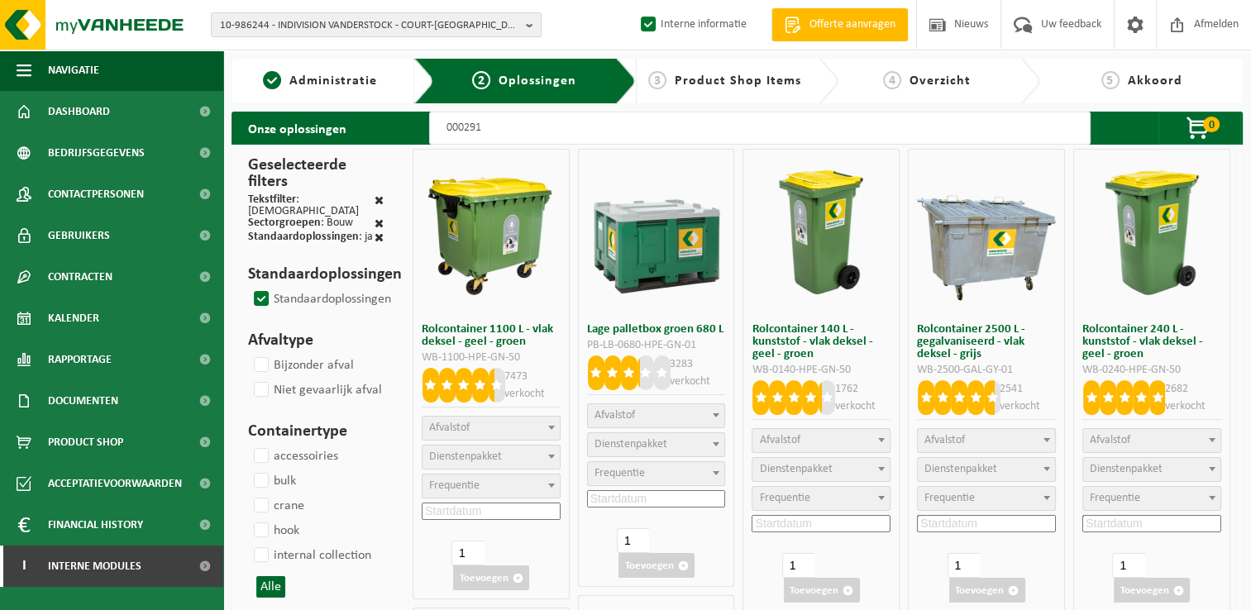
select select
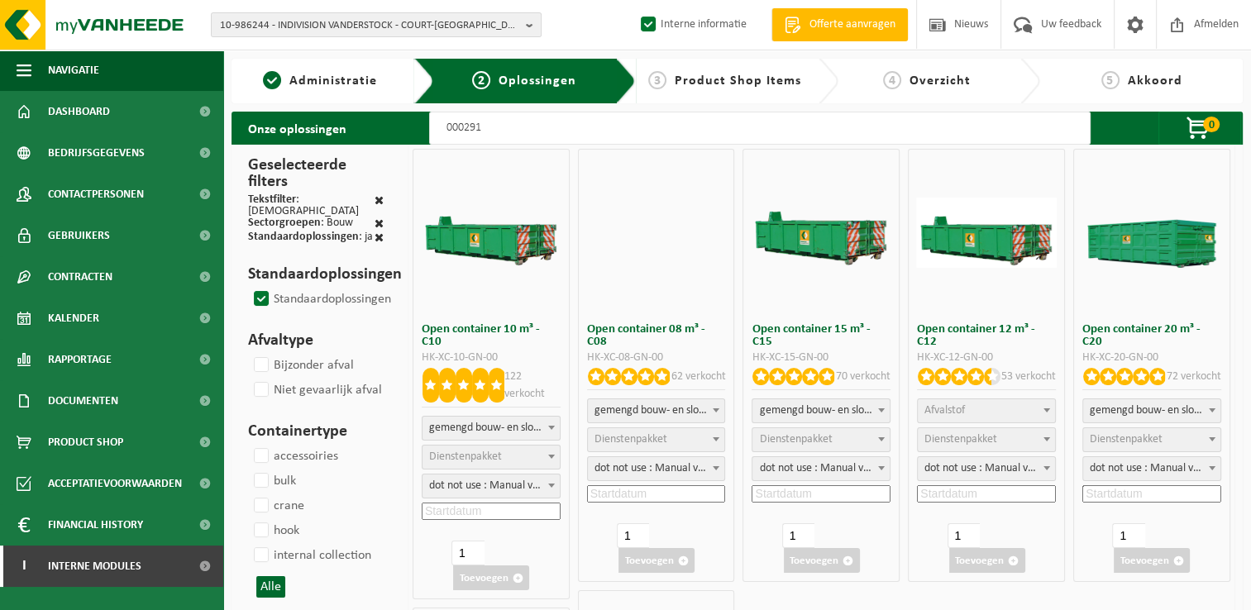
select select
select select "197"
select select
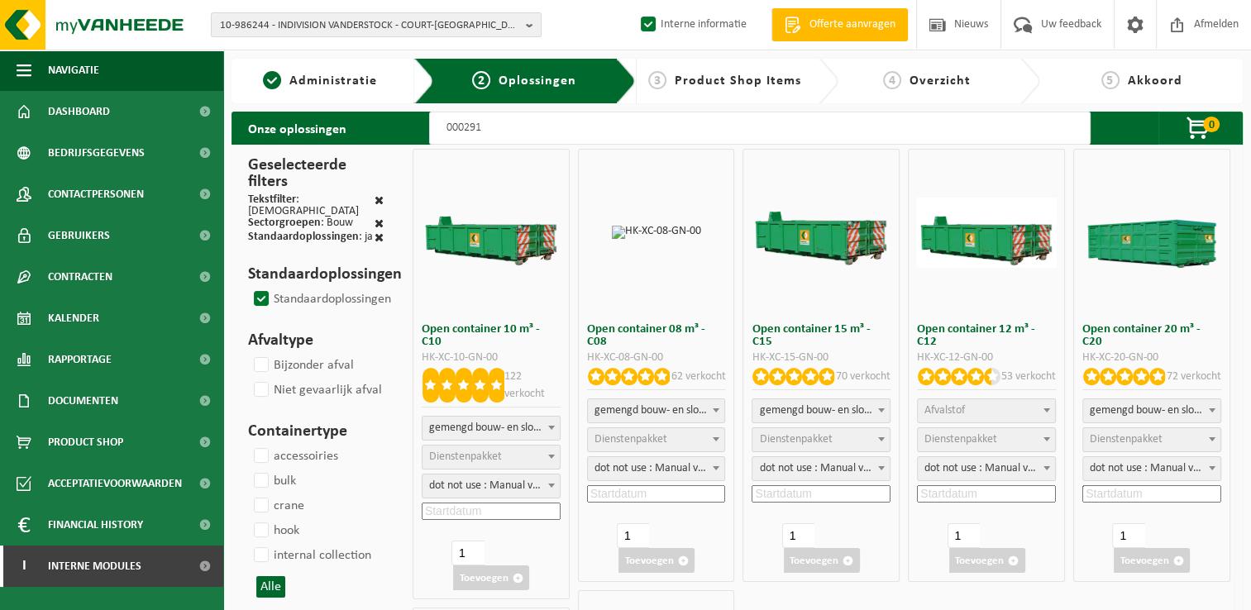
select select
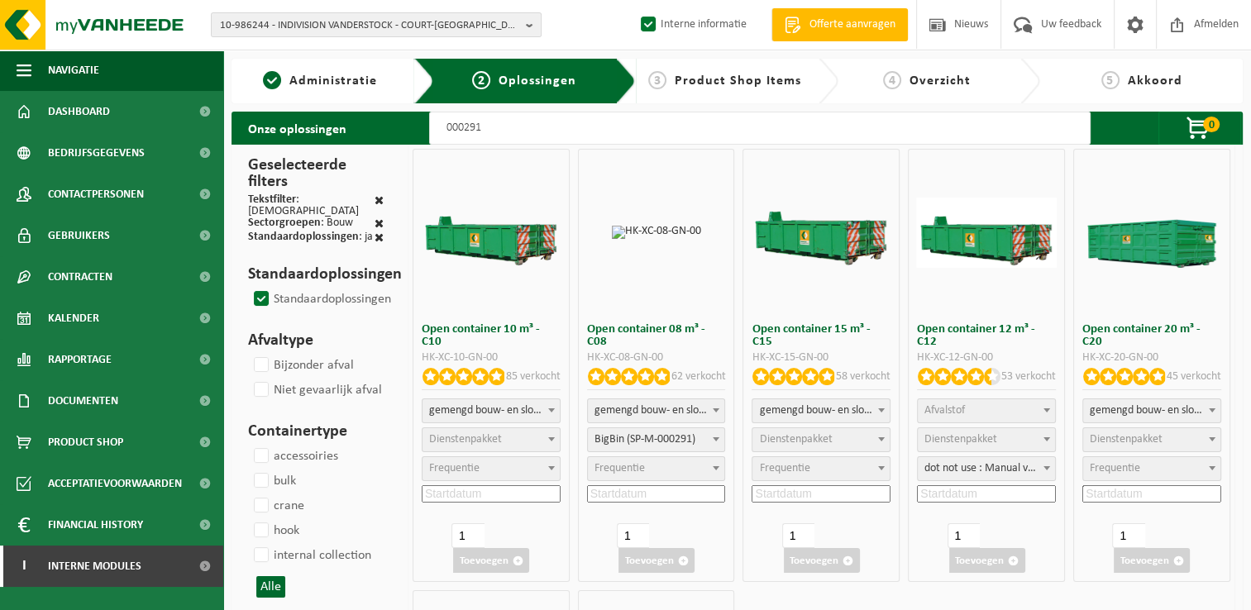
select select
select select "25"
select select "197"
select select "25"
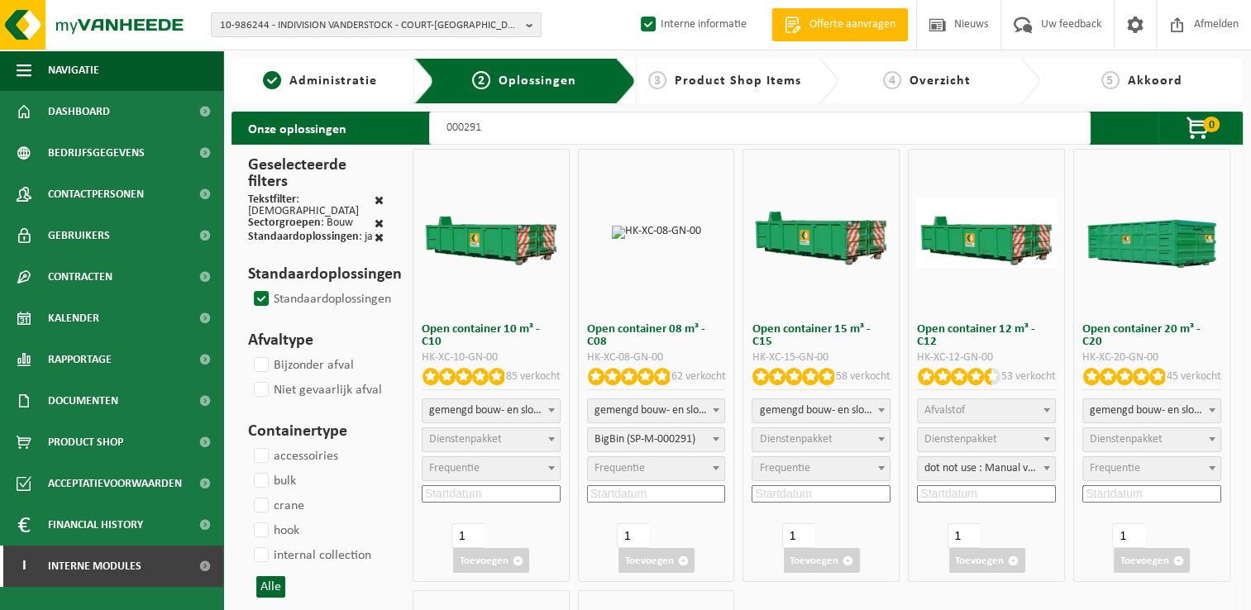
select select "197"
select select "25"
click at [838, 439] on span "Dienstenpakket" at bounding box center [820, 439] width 137 height 23
select select "197"
select select "25"
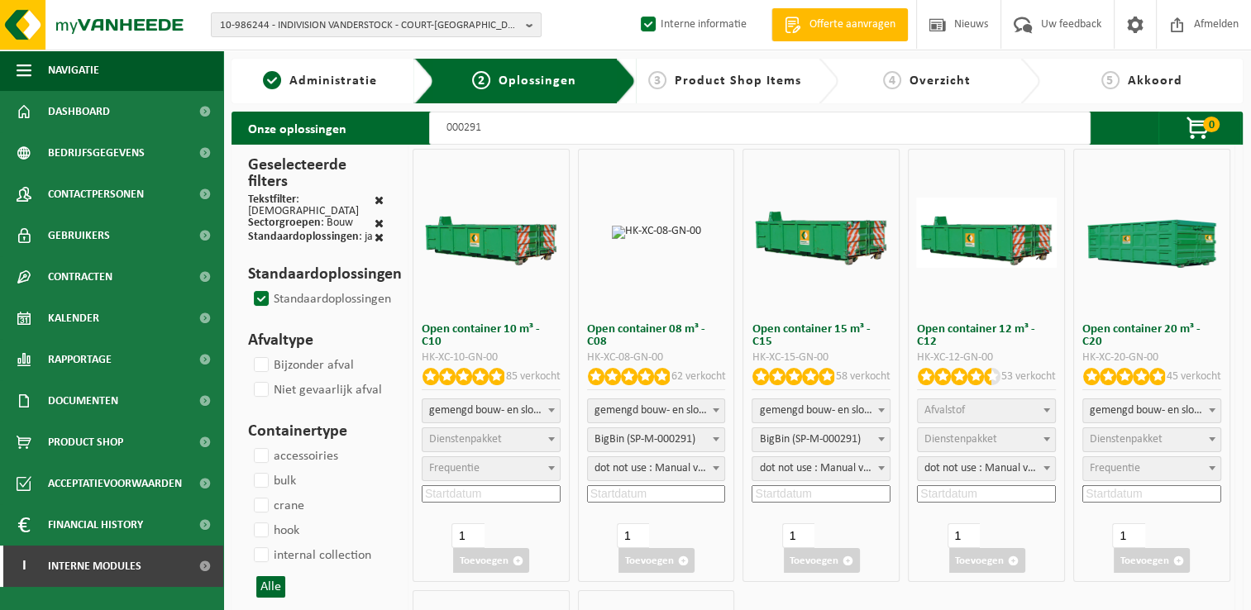
click at [815, 497] on input at bounding box center [821, 493] width 139 height 17
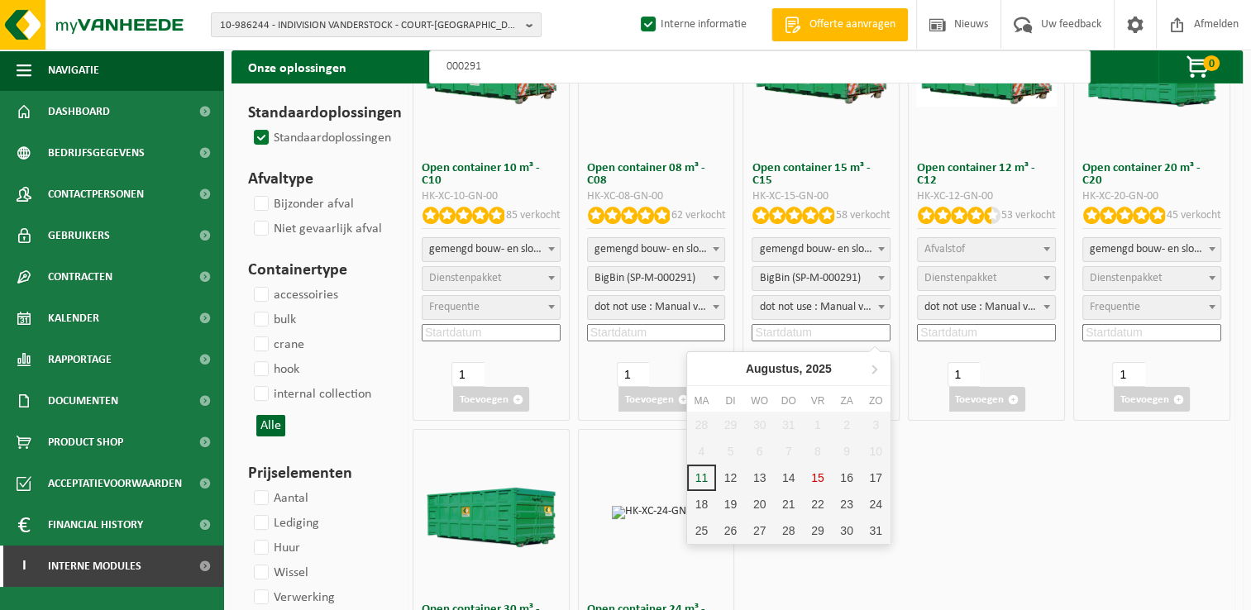
scroll to position [165, 0]
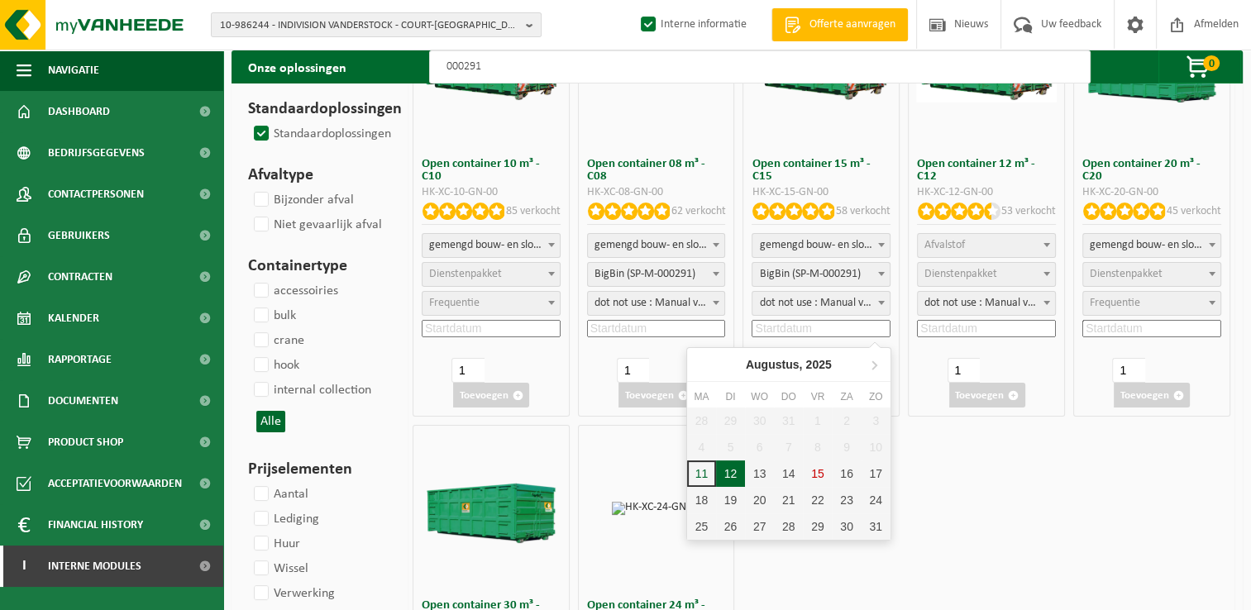
click at [741, 480] on div "12" at bounding box center [730, 474] width 29 height 26
type input "2025-08-12"
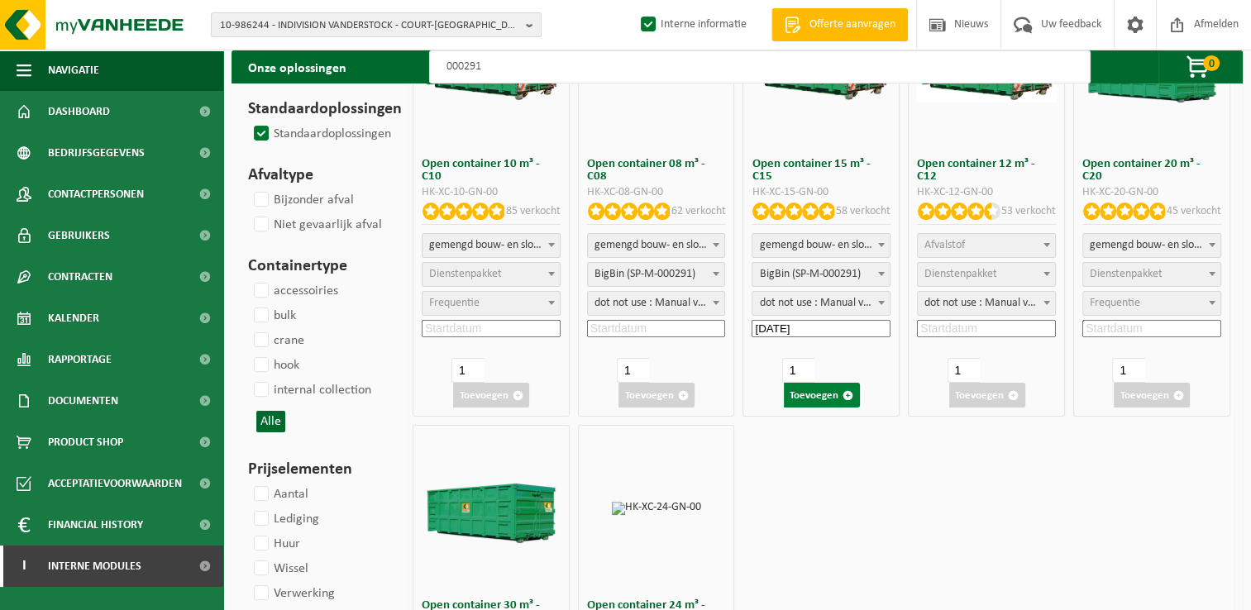
click at [817, 394] on button "Toevoegen" at bounding box center [822, 395] width 76 height 25
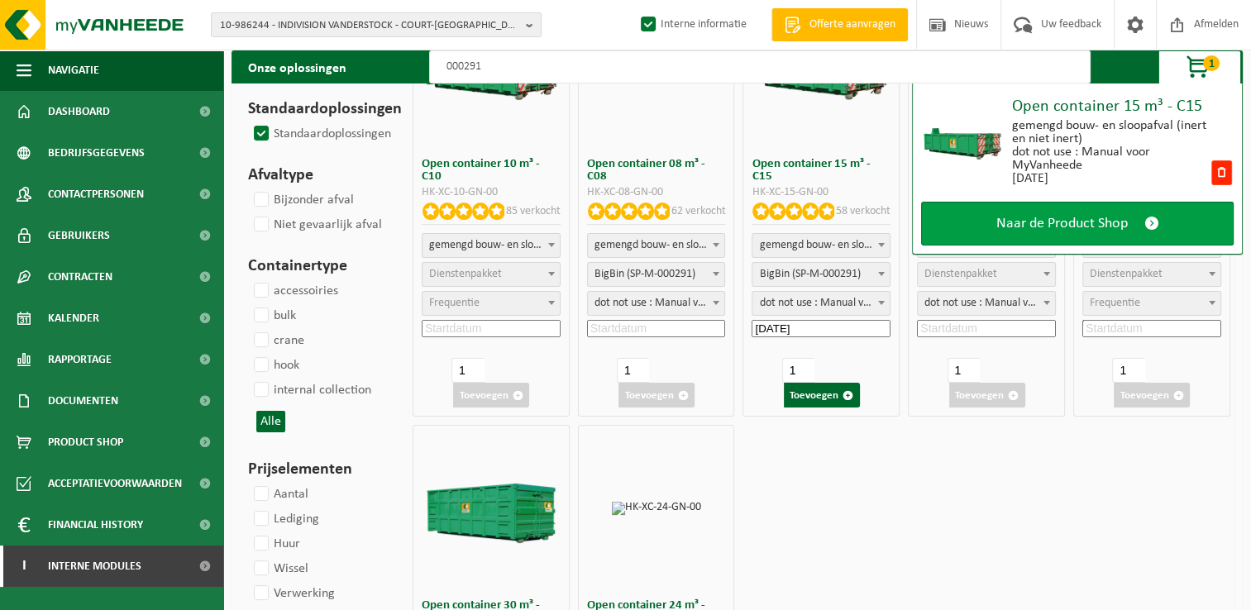
click at [1039, 236] on link "Naar de Product Shop" at bounding box center [1077, 224] width 313 height 44
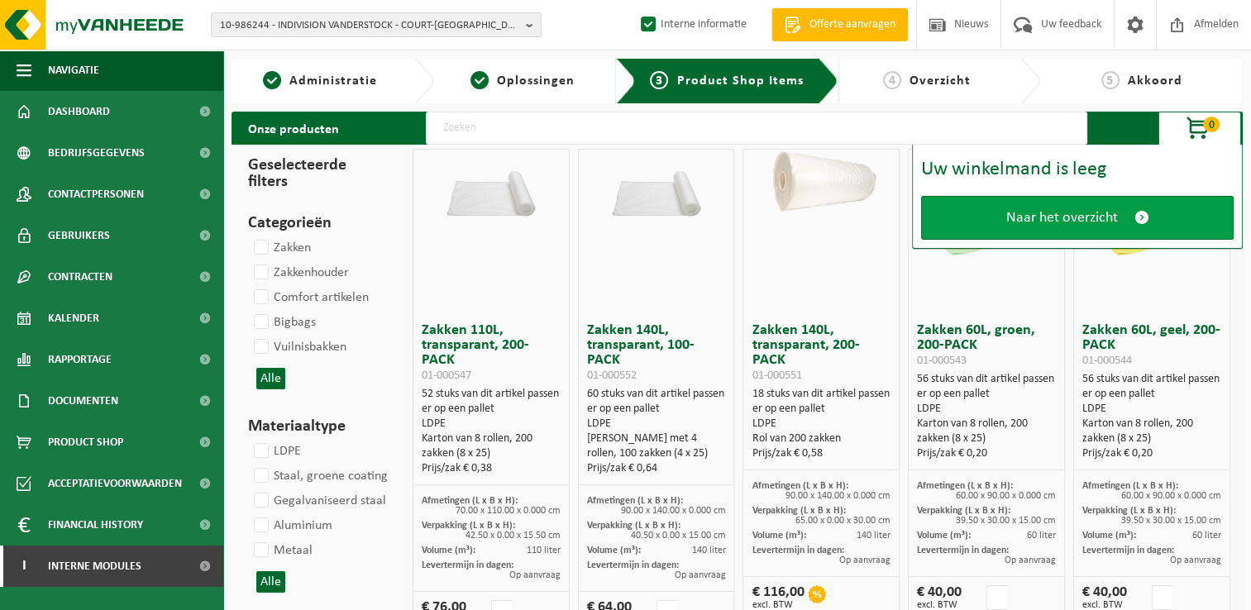
click at [1040, 233] on link "Naar het overzicht" at bounding box center [1077, 218] width 313 height 44
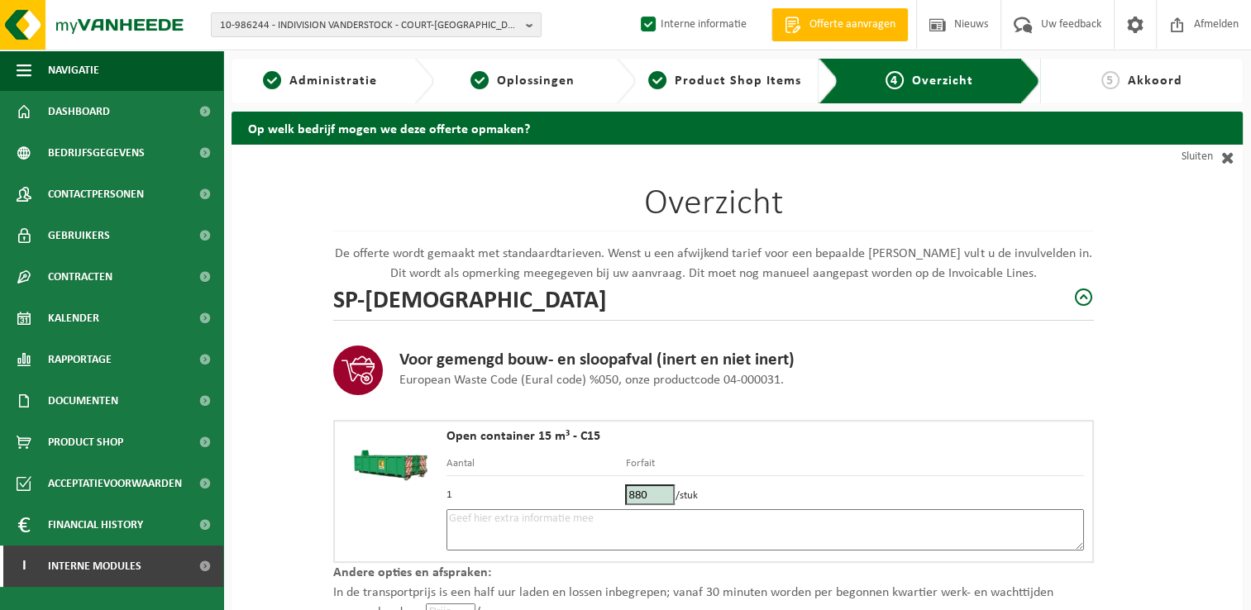
click at [508, 524] on textarea at bounding box center [764, 529] width 637 height 41
type textarea "p"
click at [818, 513] on textarea "Placement 12/08 - Maison au fond - container à placer devant la maison -" at bounding box center [764, 529] width 637 height 41
paste textarea "466308671"
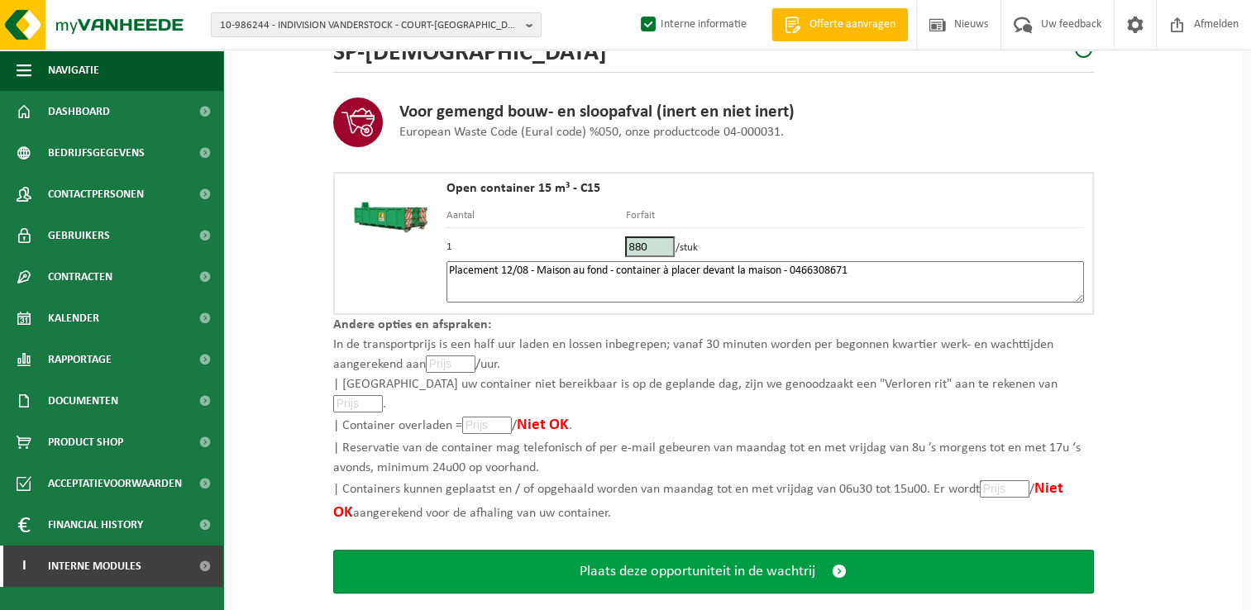
scroll to position [255, 0]
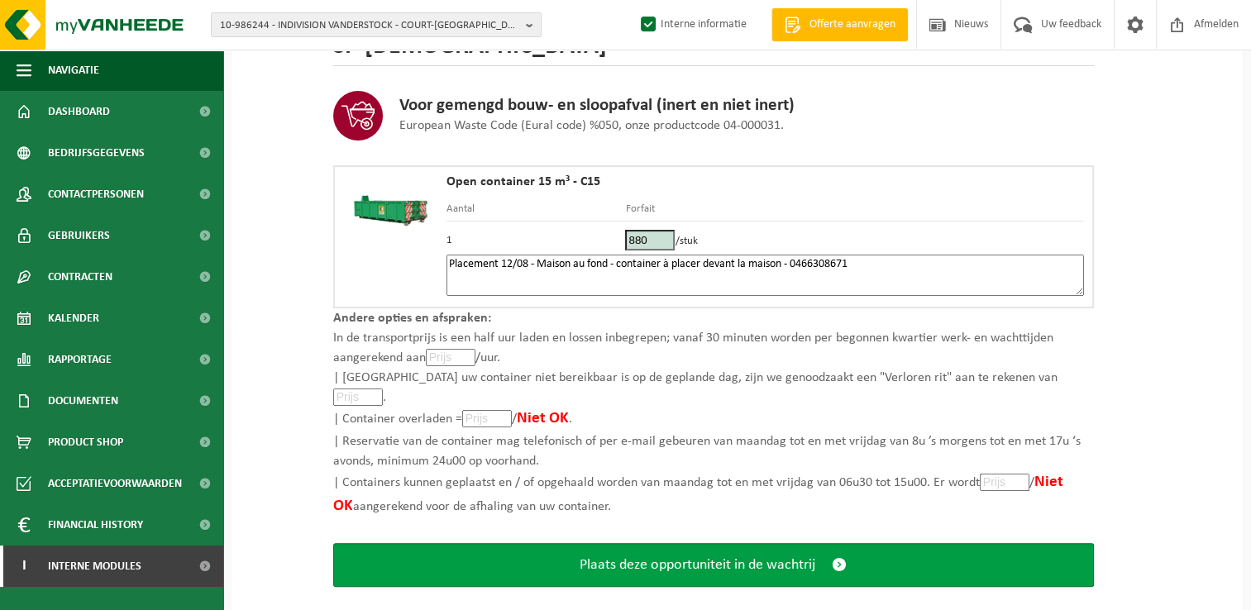
type textarea "Placement 12/08 - Maison au fond - container à placer devant la maison - 046630…"
click at [830, 548] on button "Plaats deze opportuniteit in de wachtrij" at bounding box center [713, 565] width 761 height 44
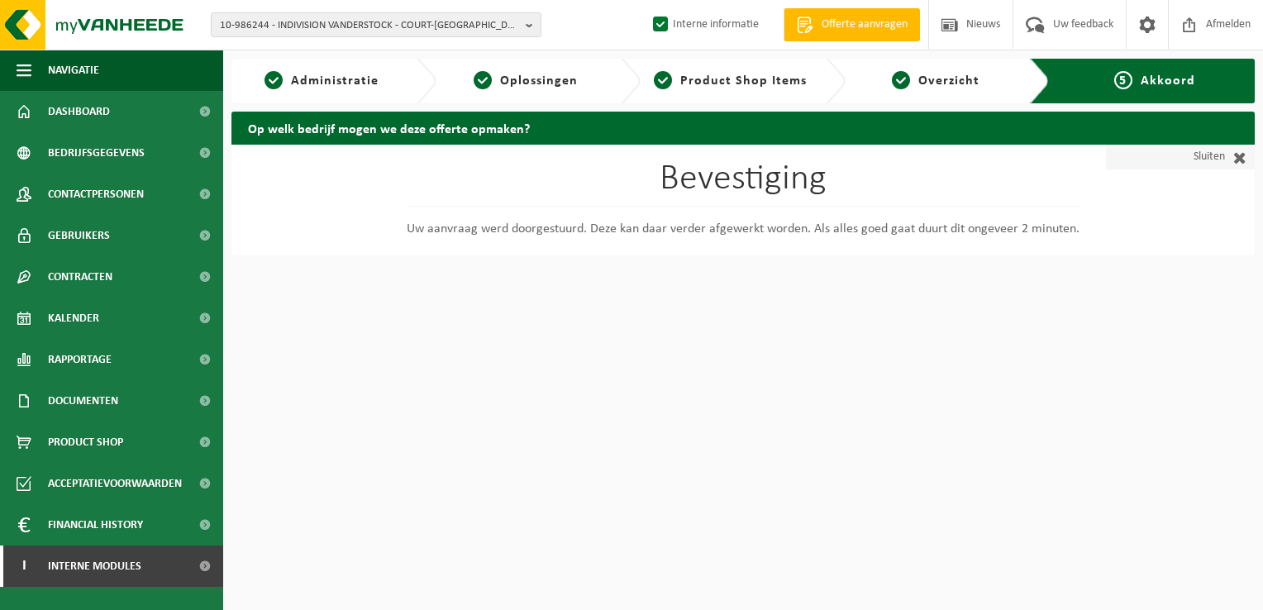
click at [1234, 160] on span at bounding box center [1235, 157] width 21 height 17
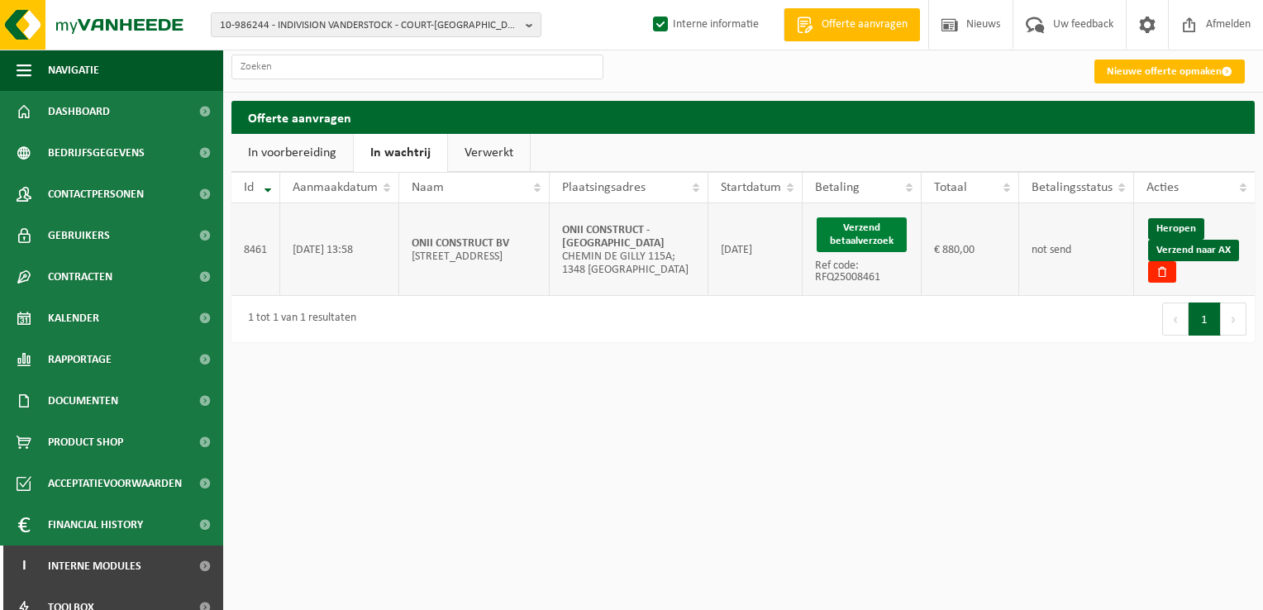
click at [864, 232] on button "Verzend betaalverzoek" at bounding box center [862, 234] width 90 height 35
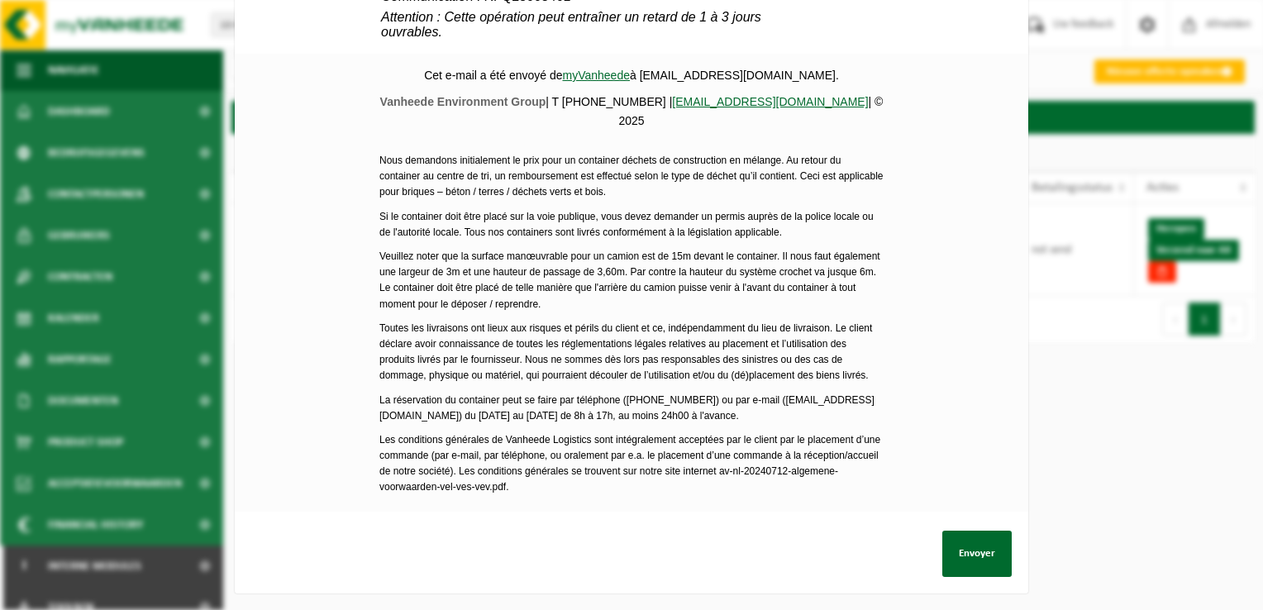
scroll to position [778, 0]
click at [972, 546] on button "Envoyer" at bounding box center [977, 554] width 69 height 46
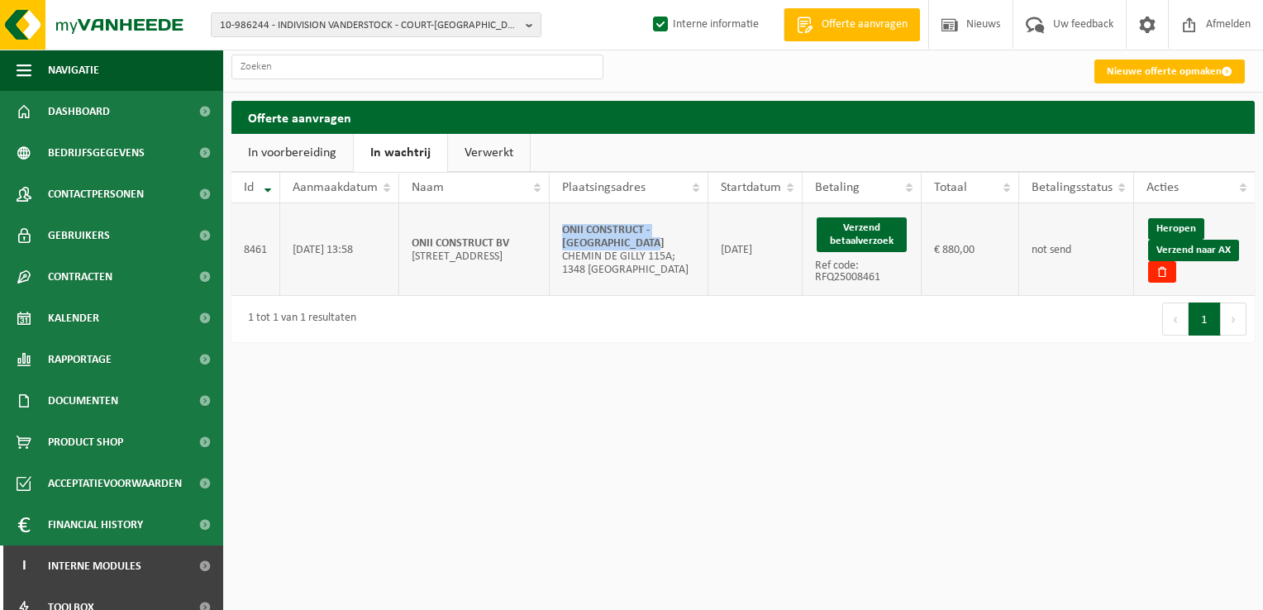
drag, startPoint x: 661, startPoint y: 239, endPoint x: 557, endPoint y: 228, distance: 103.9
click at [557, 228] on td "ONII CONSTRUCT - [GEOGRAPHIC_DATA] CHEMIN DE GILLY 115A; 1348 [GEOGRAPHIC_DATA]" at bounding box center [629, 249] width 159 height 93
copy strong "ONII CONSTRUCT - [GEOGRAPHIC_DATA]"
click at [1224, 251] on link "Verzend naar AX" at bounding box center [1193, 250] width 91 height 21
